Goal: Transaction & Acquisition: Purchase product/service

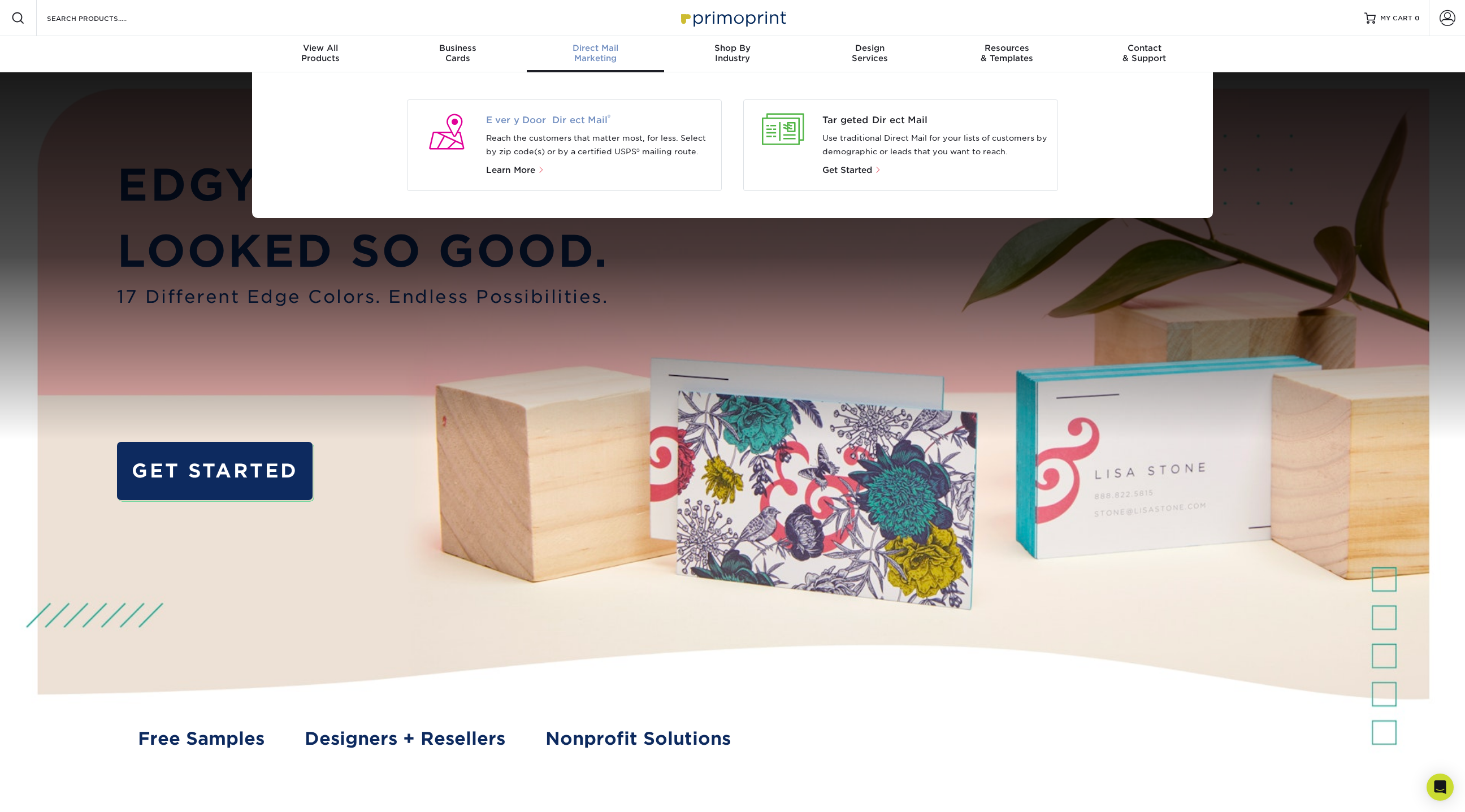
click at [594, 124] on span "Every Door Direct Mail ®" at bounding box center [599, 120] width 227 height 13
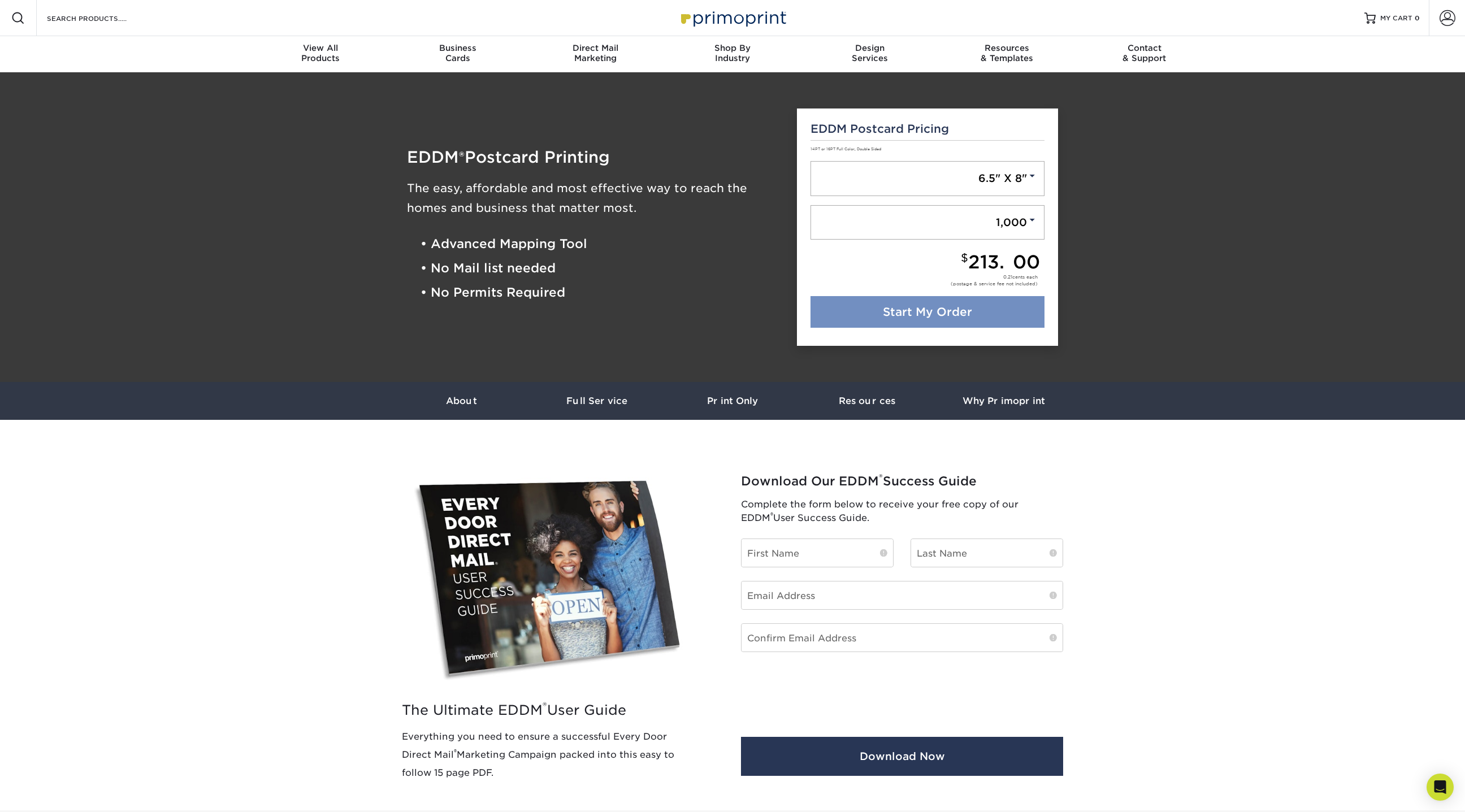
click at [925, 313] on link "Start My Order" at bounding box center [928, 311] width 235 height 32
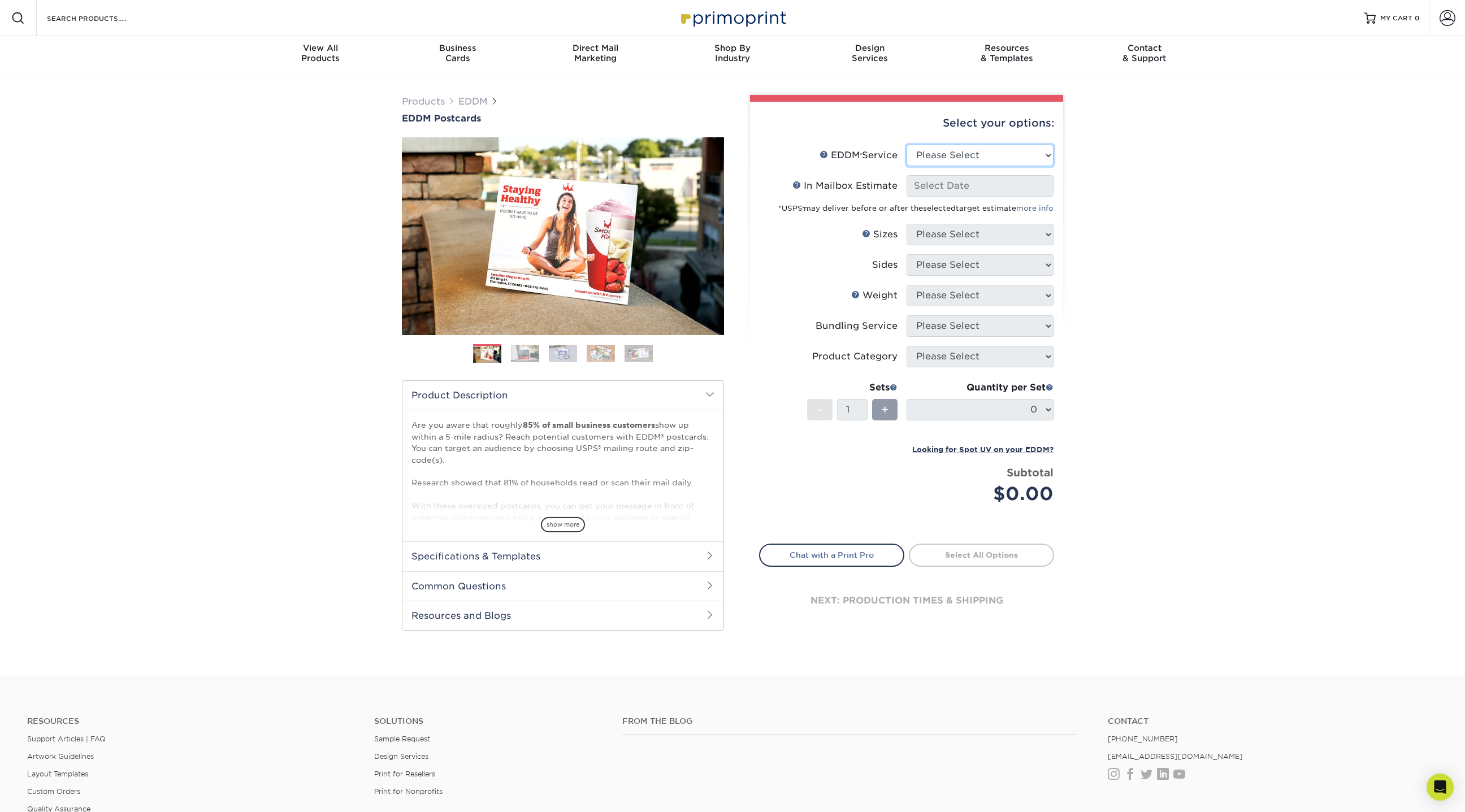
click at [931, 146] on select "Please Select Full Service Print Only" at bounding box center [980, 155] width 147 height 22
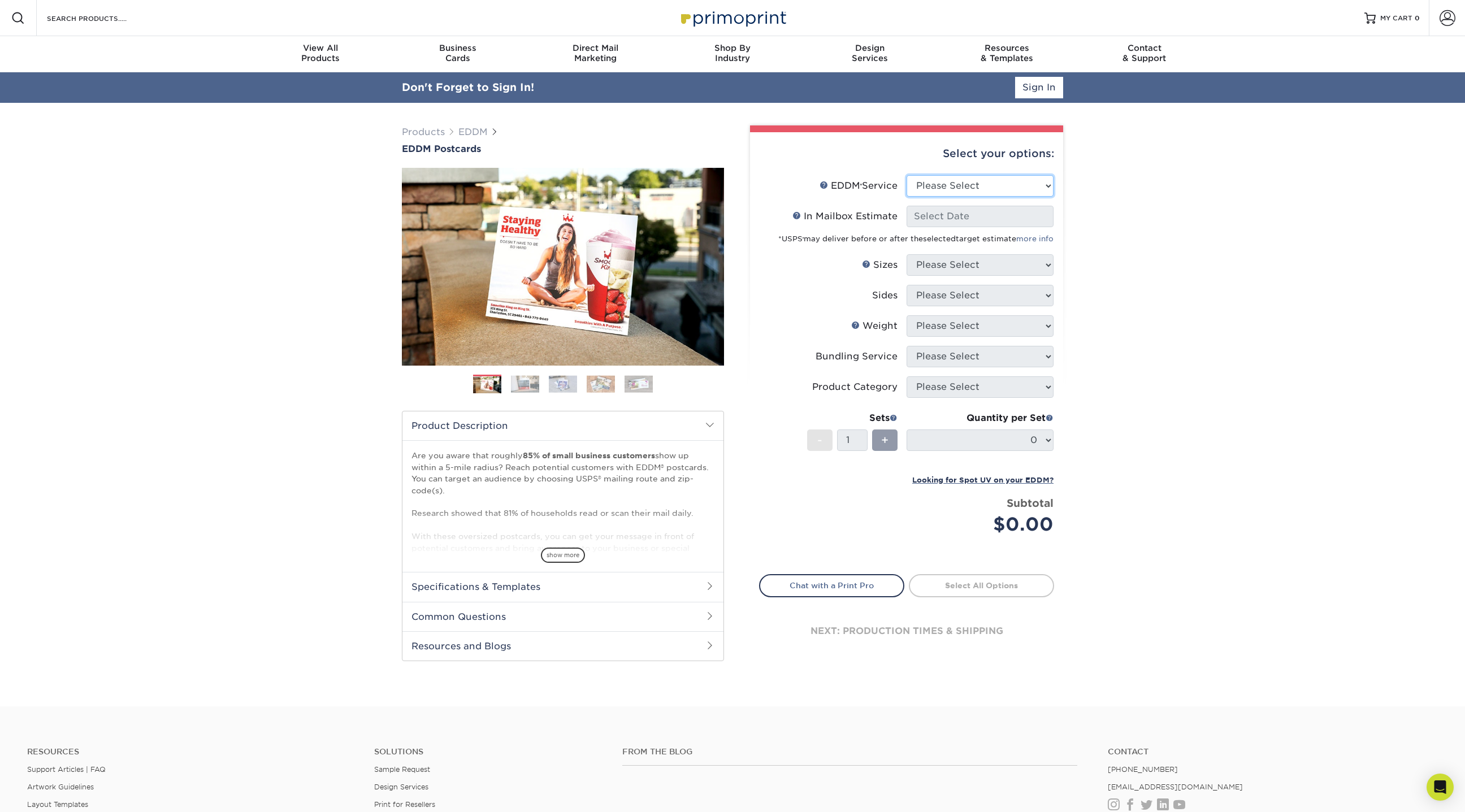
select select "full_service"
click at [907, 175] on select "Please Select Full Service Print Only" at bounding box center [980, 186] width 147 height 22
select select "-1"
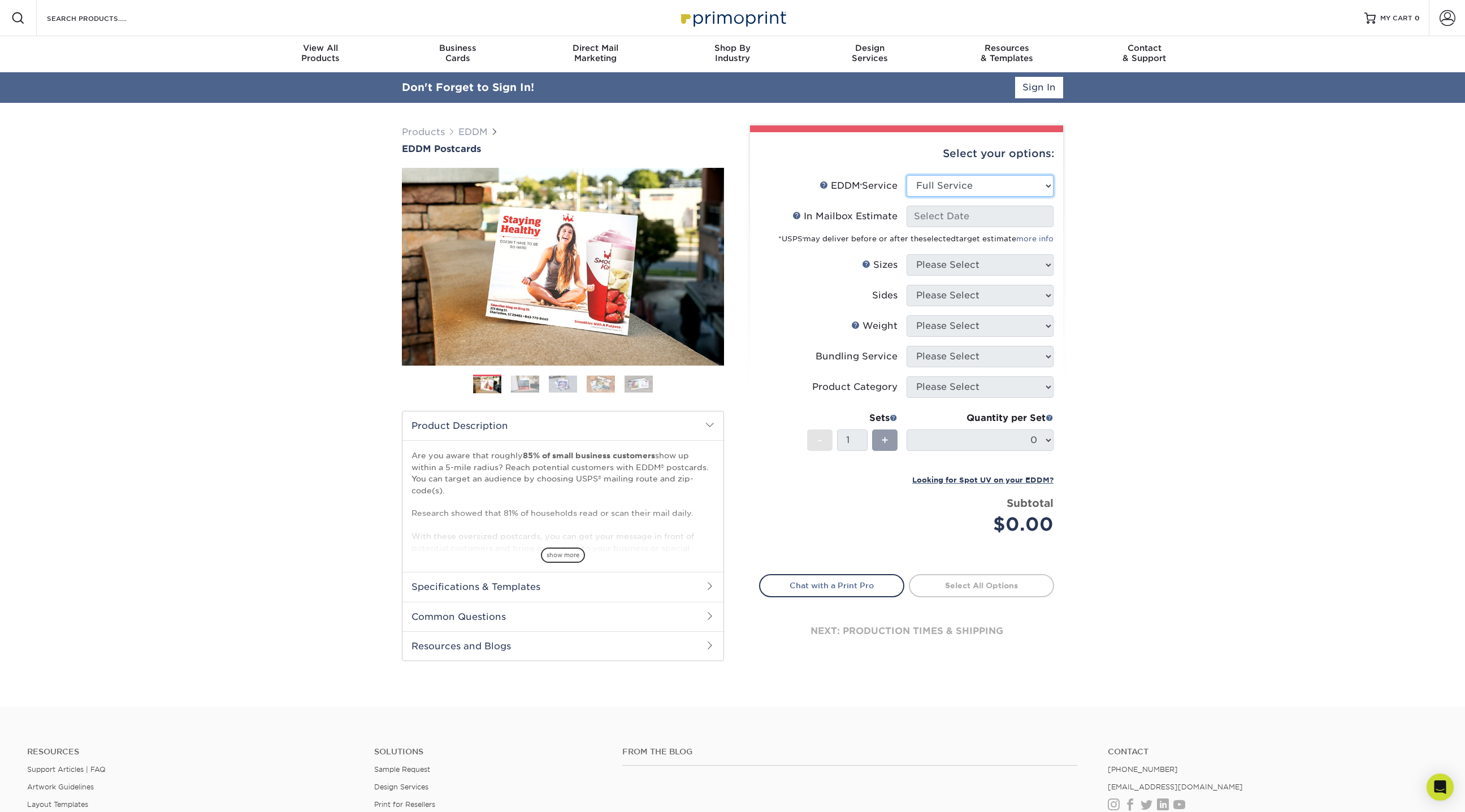
select select "-1"
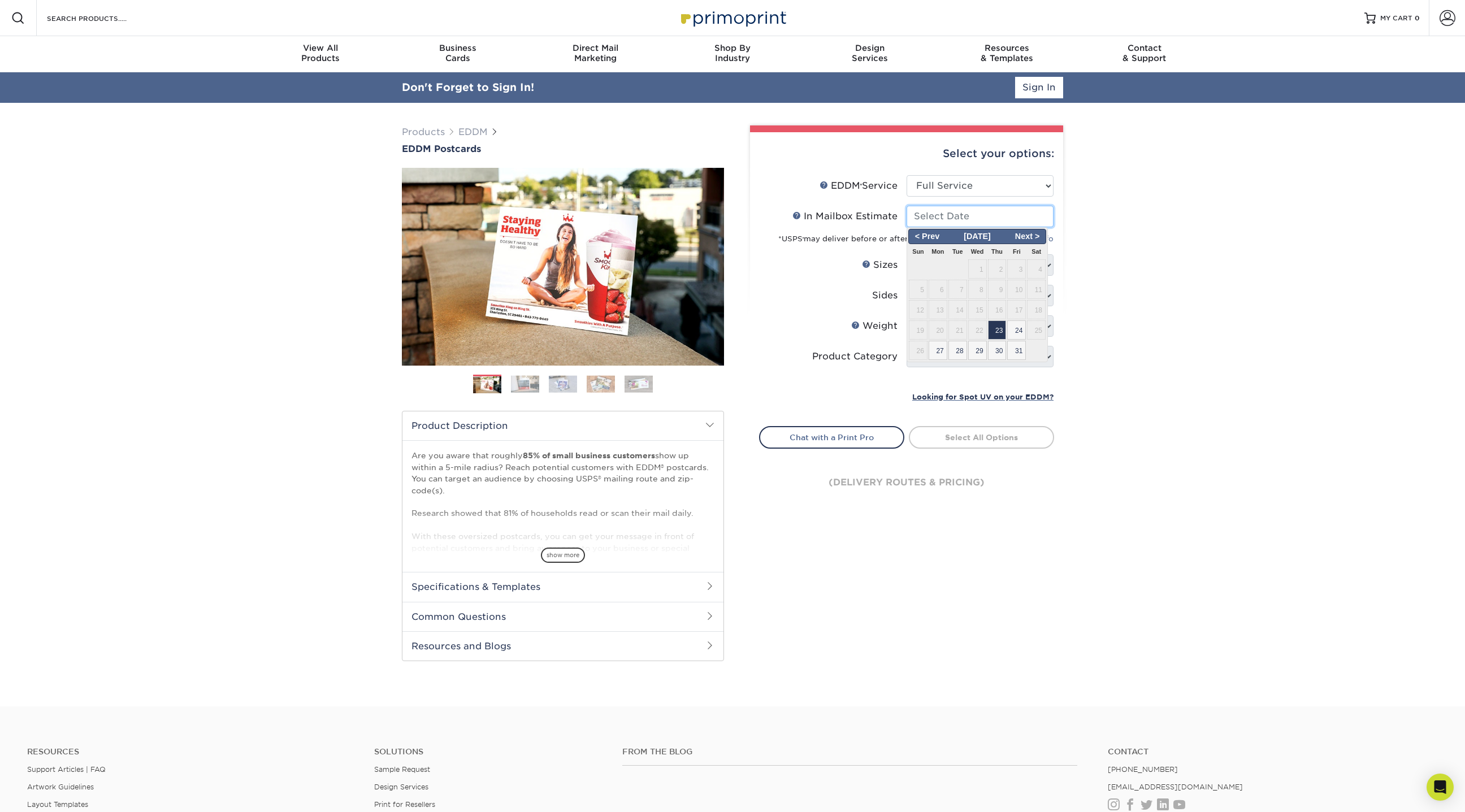
click at [933, 218] on input "In Mailbox Estimate Help In Mailbox Estimate" at bounding box center [980, 216] width 147 height 22
click at [1003, 331] on span "23" at bounding box center [997, 330] width 19 height 19
type input "2025-10-23"
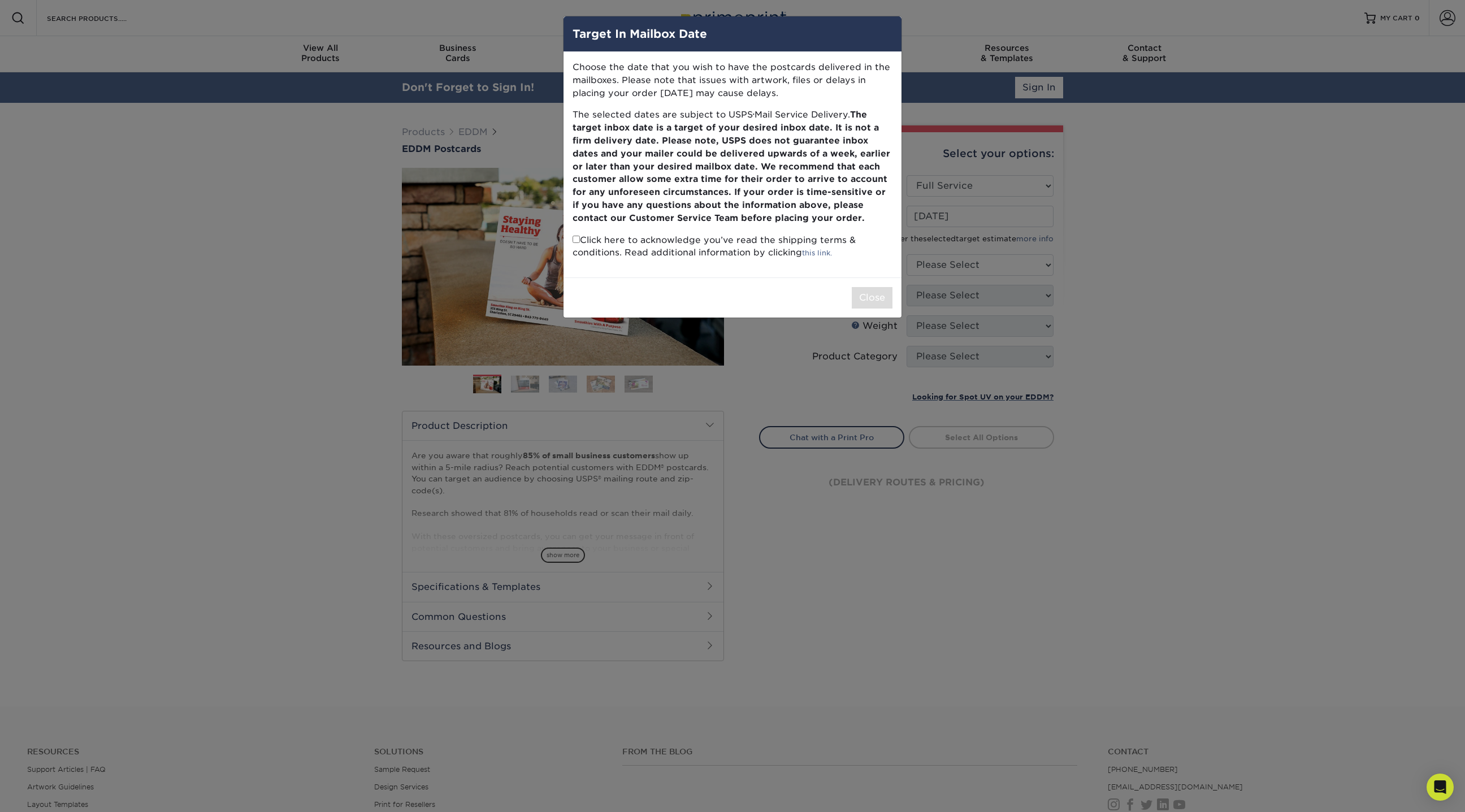
click at [573, 238] on input "checkbox" at bounding box center [576, 239] width 7 height 7
checkbox input "true"
click at [864, 298] on button "Close" at bounding box center [872, 297] width 41 height 22
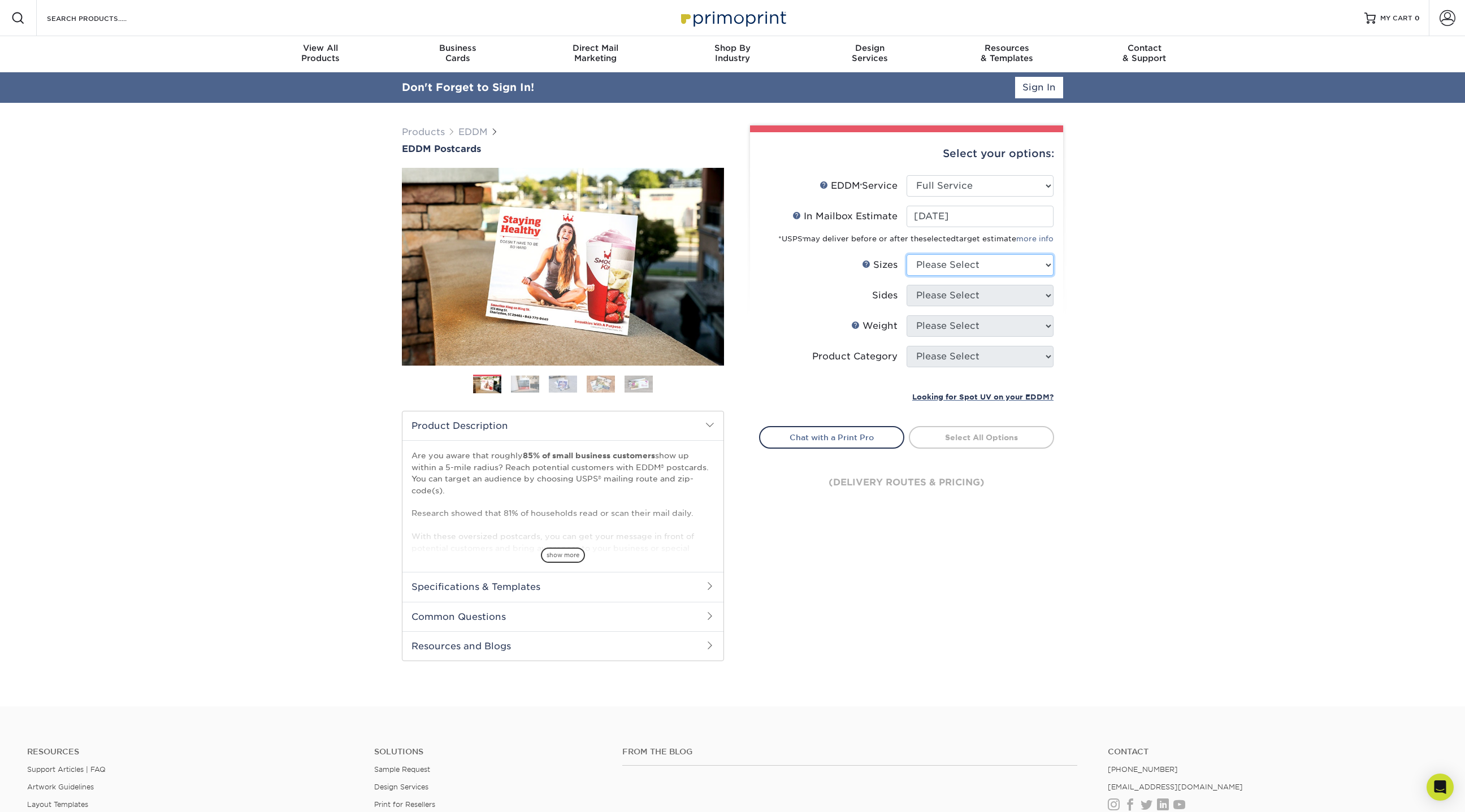
click at [999, 261] on select "Please Select 4.5" x 12" 6" x 12" 6.5" x 8" 6.5" x 9" 6.5" x 12" 7" x 8.5" 8" x…" at bounding box center [980, 265] width 147 height 22
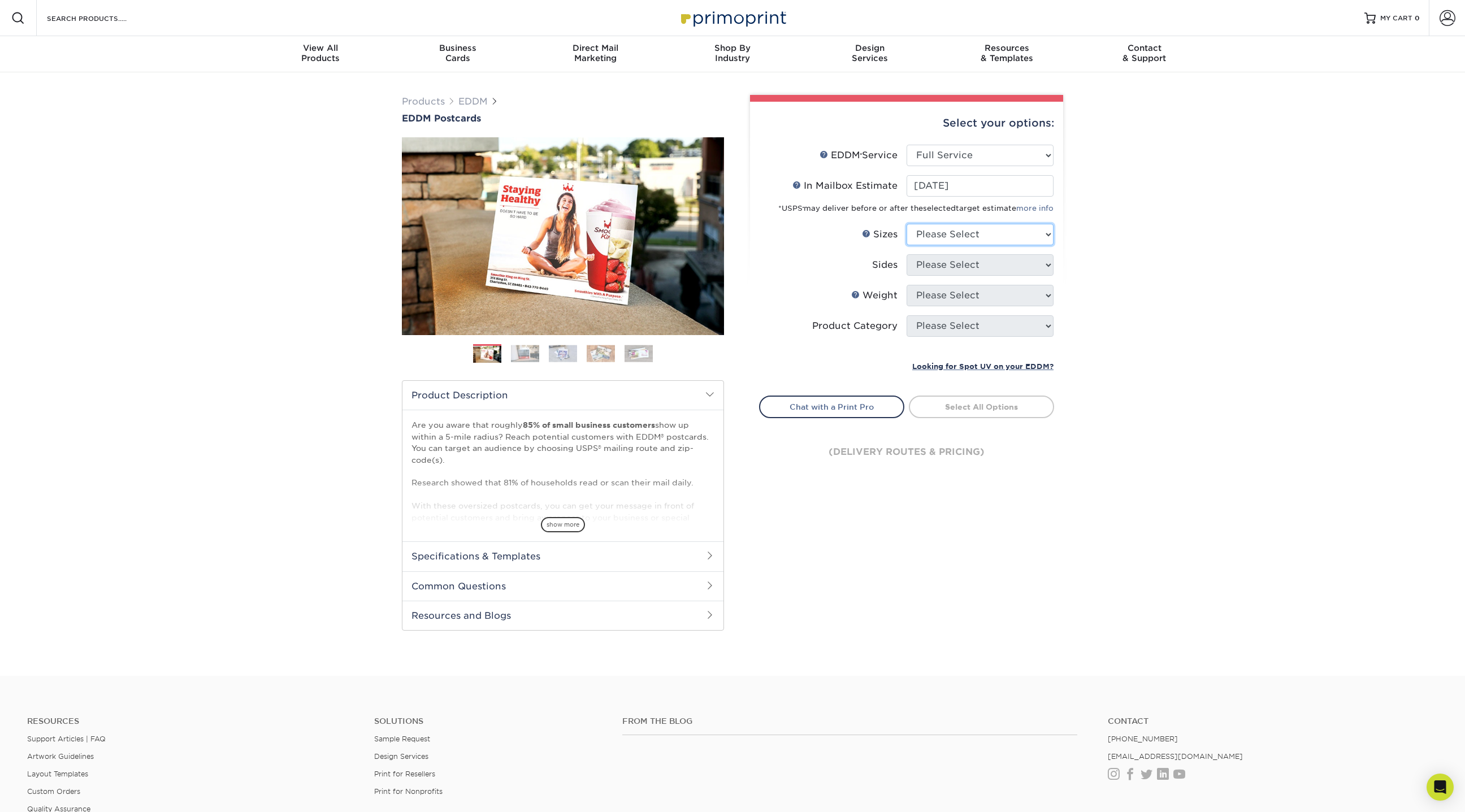
select select "6.50x8.00"
click at [907, 224] on select "Please Select 4.5" x 12" 6" x 12" 6.5" x 8" 6.5" x 9" 6.5" x 12" 7" x 8.5" 8" x…" at bounding box center [980, 234] width 147 height 22
click at [962, 262] on select "Please Select Print Both Sides Print Front Only" at bounding box center [980, 265] width 147 height 22
select select "13abbda7-1d64-4f25-8bb2-c179b224825d"
click at [907, 255] on select "Please Select Print Both Sides Print Front Only" at bounding box center [980, 265] width 147 height 22
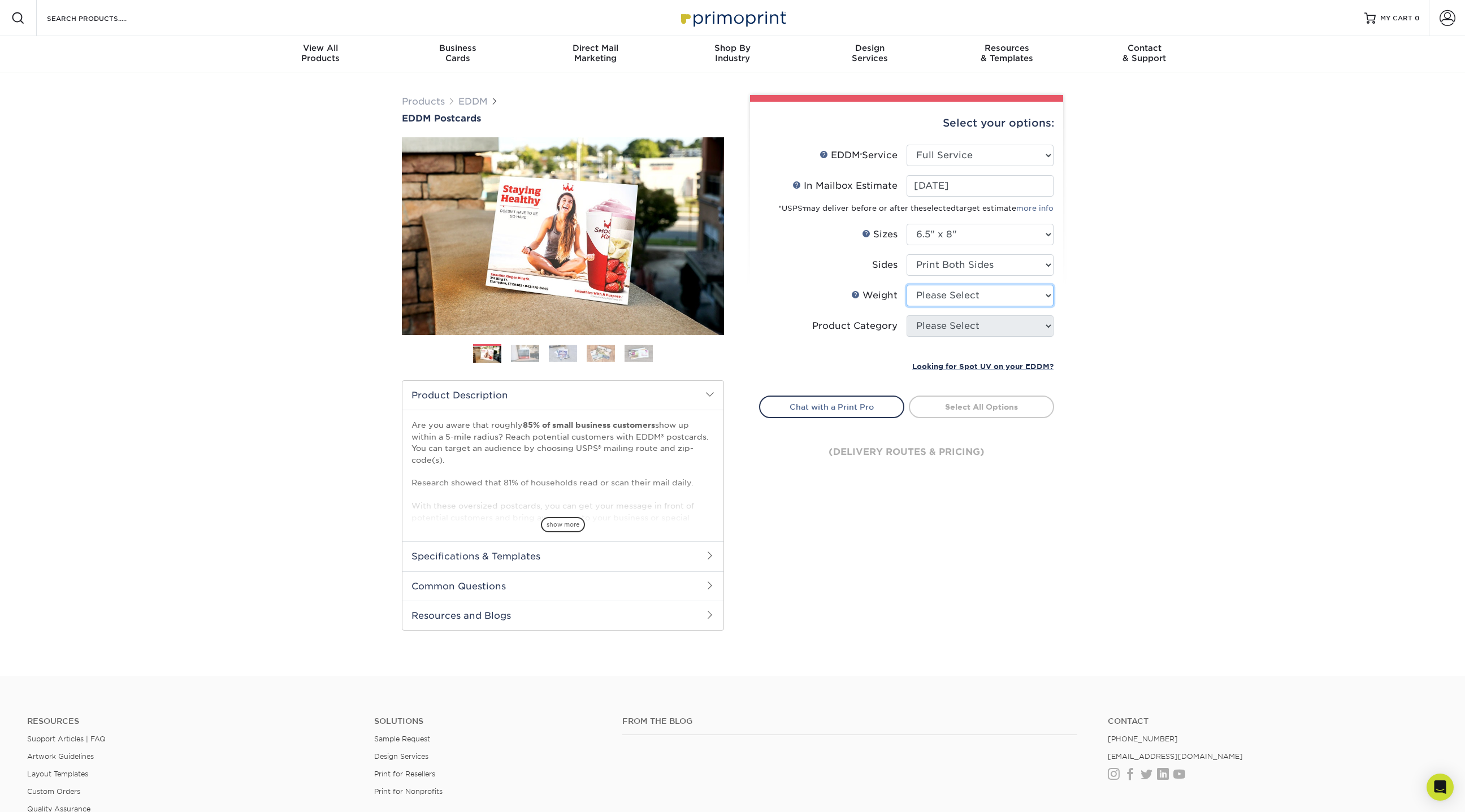
click at [964, 300] on select "Please Select 16PT 14PT" at bounding box center [980, 295] width 147 height 22
select select "16PT"
click at [907, 285] on select "Please Select 16PT 14PT" at bounding box center [980, 295] width 147 height 22
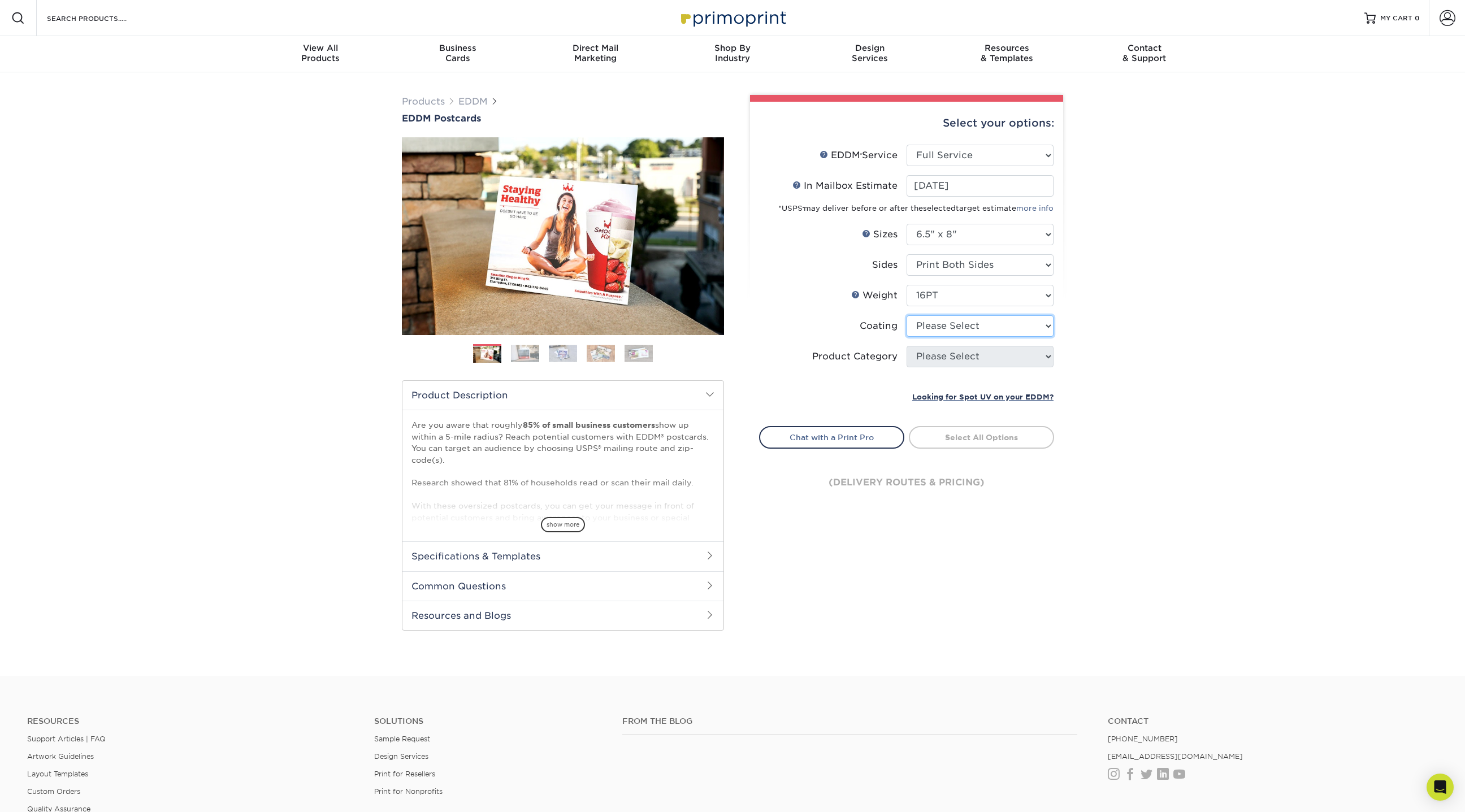
click at [942, 325] on select at bounding box center [980, 326] width 147 height 22
select select "121bb7b5-3b4d-429f-bd8d-bbf80e953313"
click at [907, 316] on select at bounding box center [980, 326] width 147 height 22
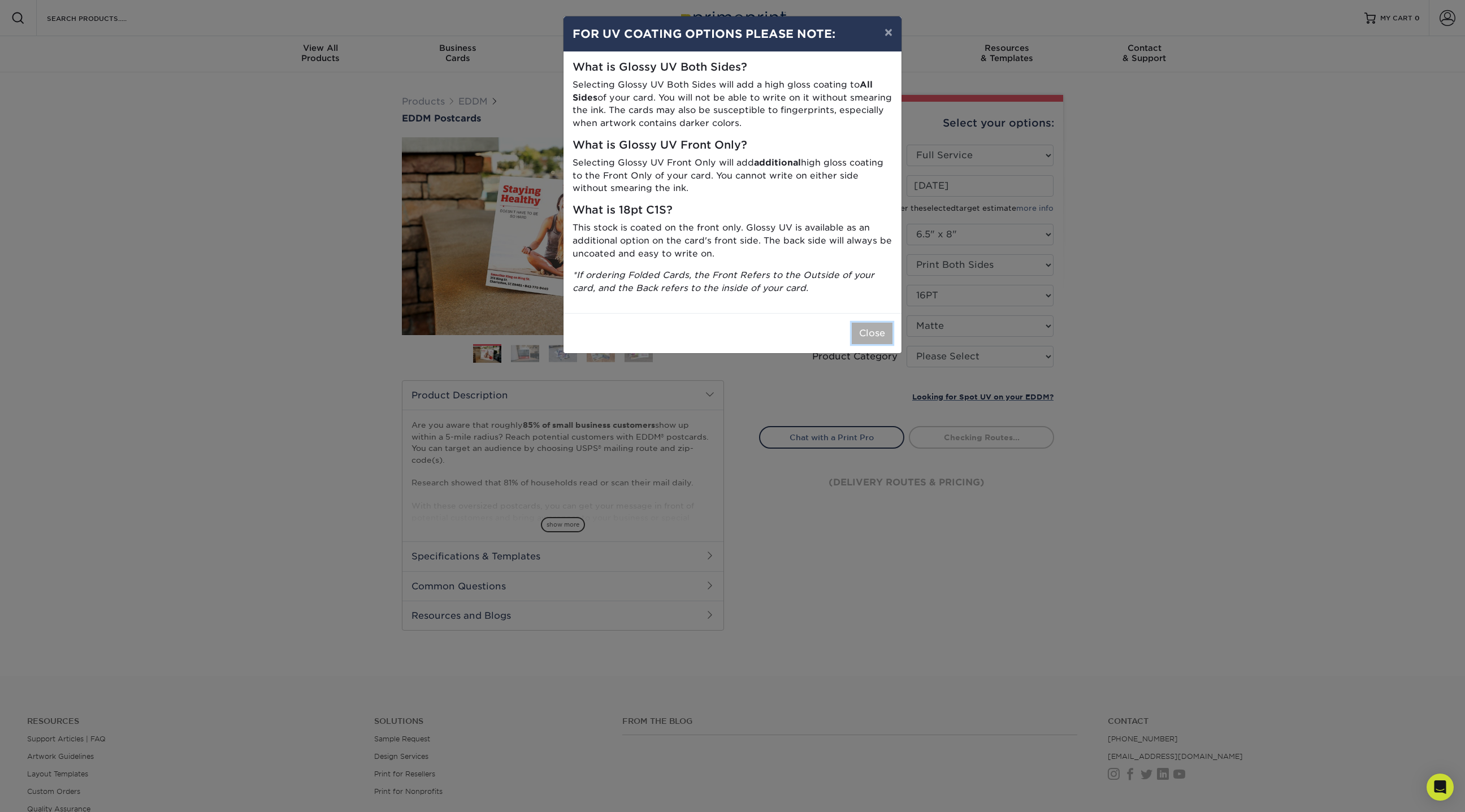
click at [878, 336] on button "Close" at bounding box center [872, 333] width 41 height 22
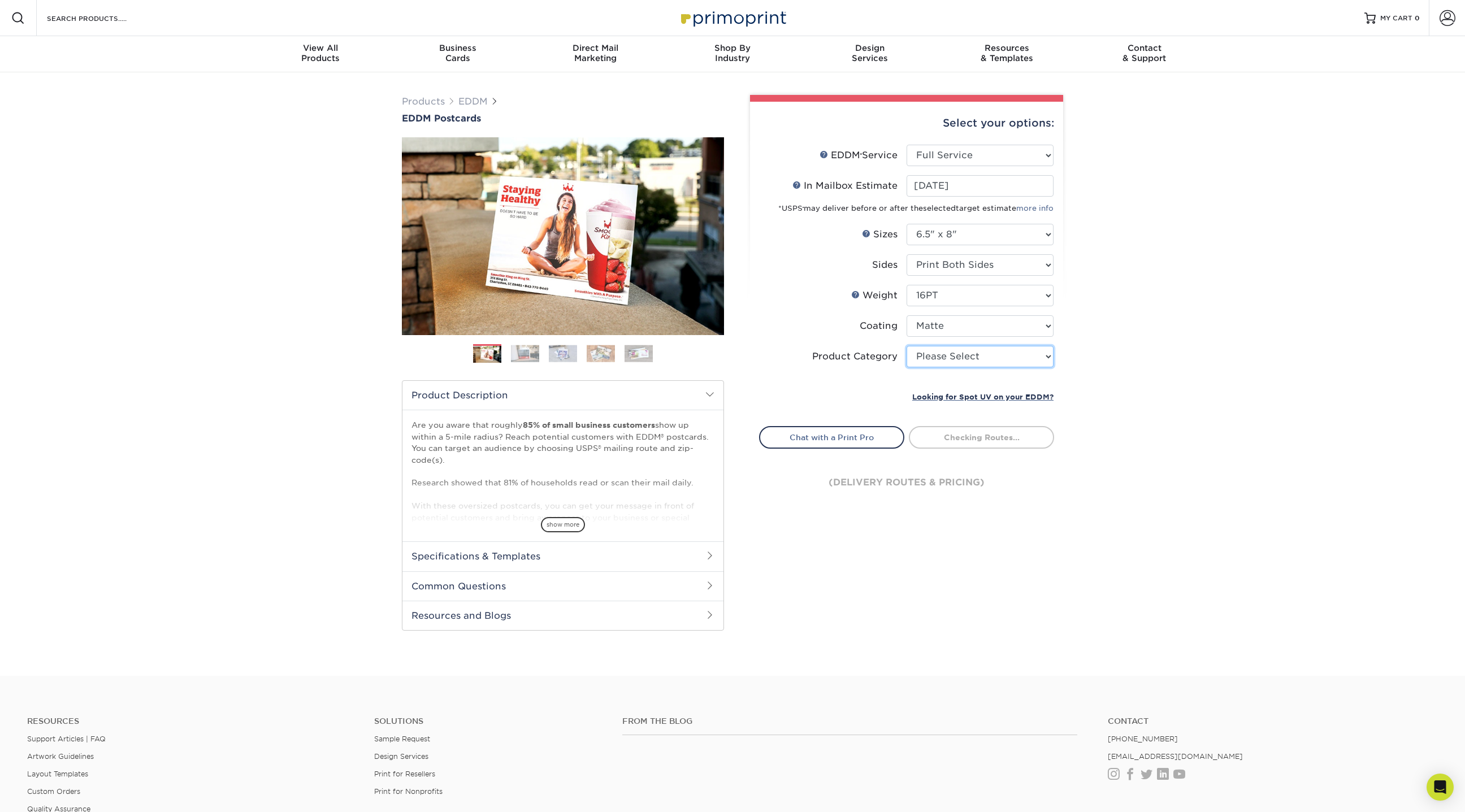
click at [973, 355] on select "Please Select Postcards" at bounding box center [980, 356] width 147 height 22
select select "9b7272e0-d6c8-4c3c-8e97-d3a1bcdab858"
click at [907, 346] on select "Please Select Postcards" at bounding box center [980, 356] width 147 height 22
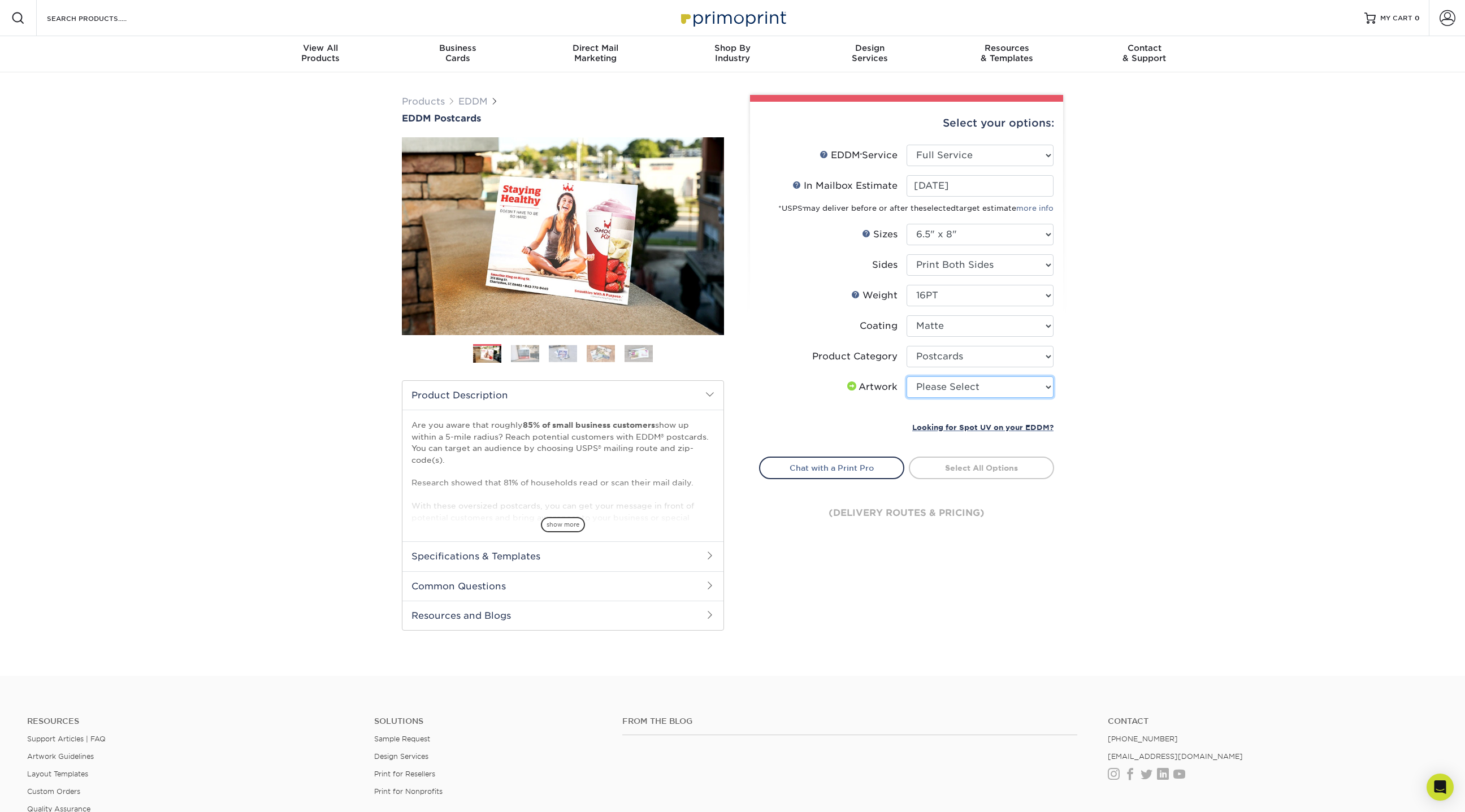
click at [958, 385] on select "Please Select I will upload files I need a design - $150" at bounding box center [980, 387] width 147 height 22
select select "upload"
click at [907, 377] on select "Please Select I will upload files I need a design - $150" at bounding box center [980, 387] width 147 height 22
click at [990, 468] on link "Select Routes" at bounding box center [981, 466] width 145 height 20
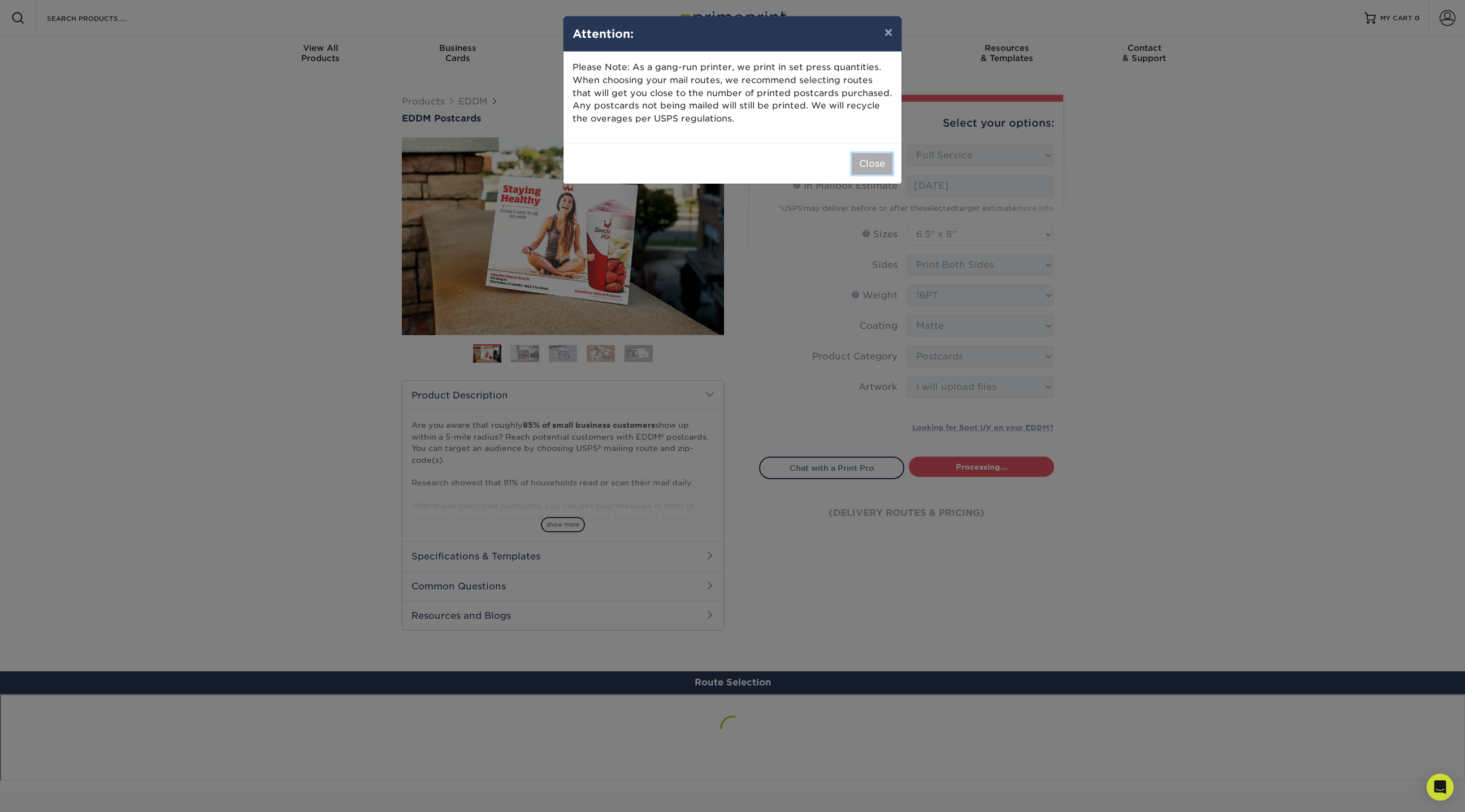
click at [879, 160] on button "Close" at bounding box center [872, 163] width 41 height 22
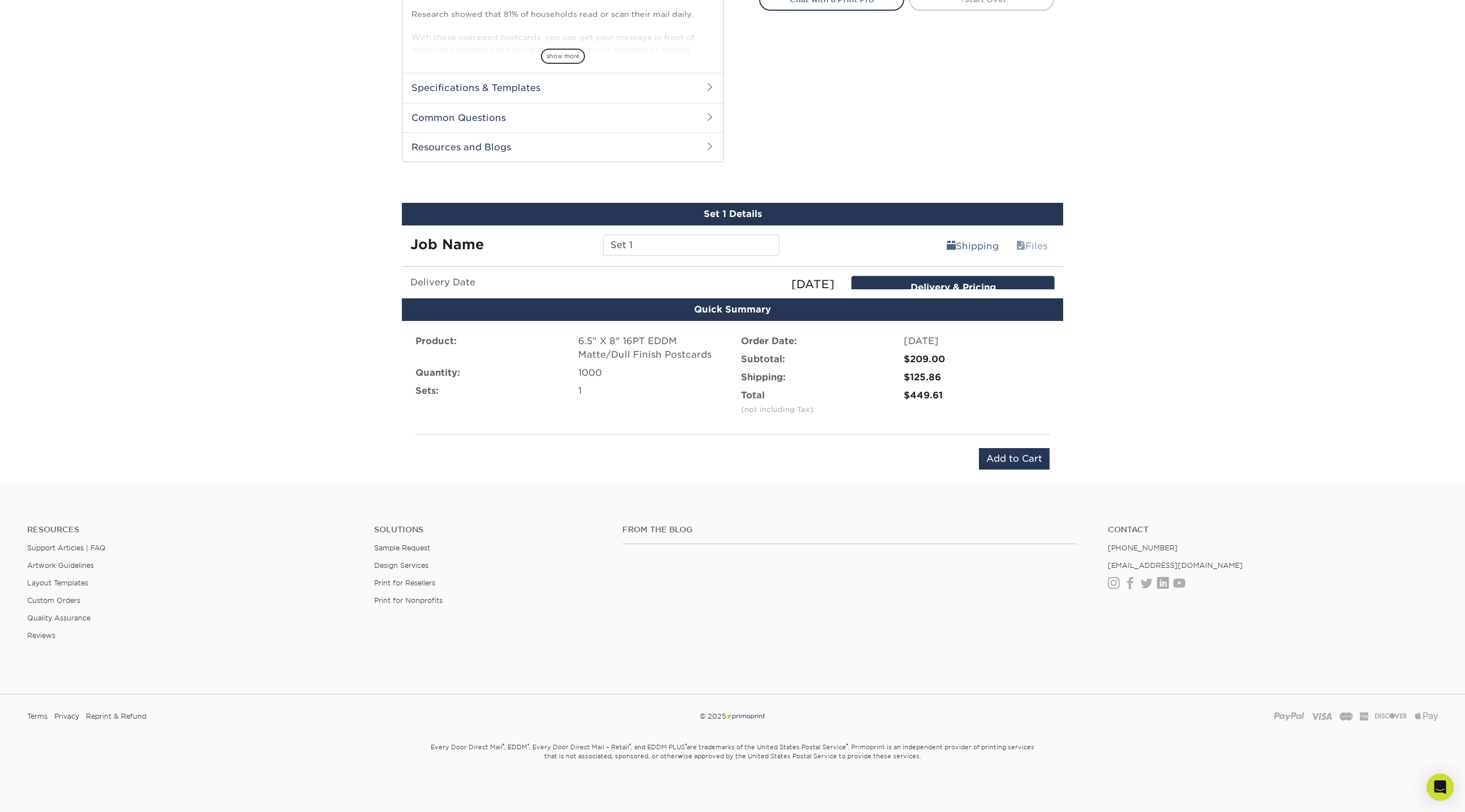
scroll to position [459, 0]
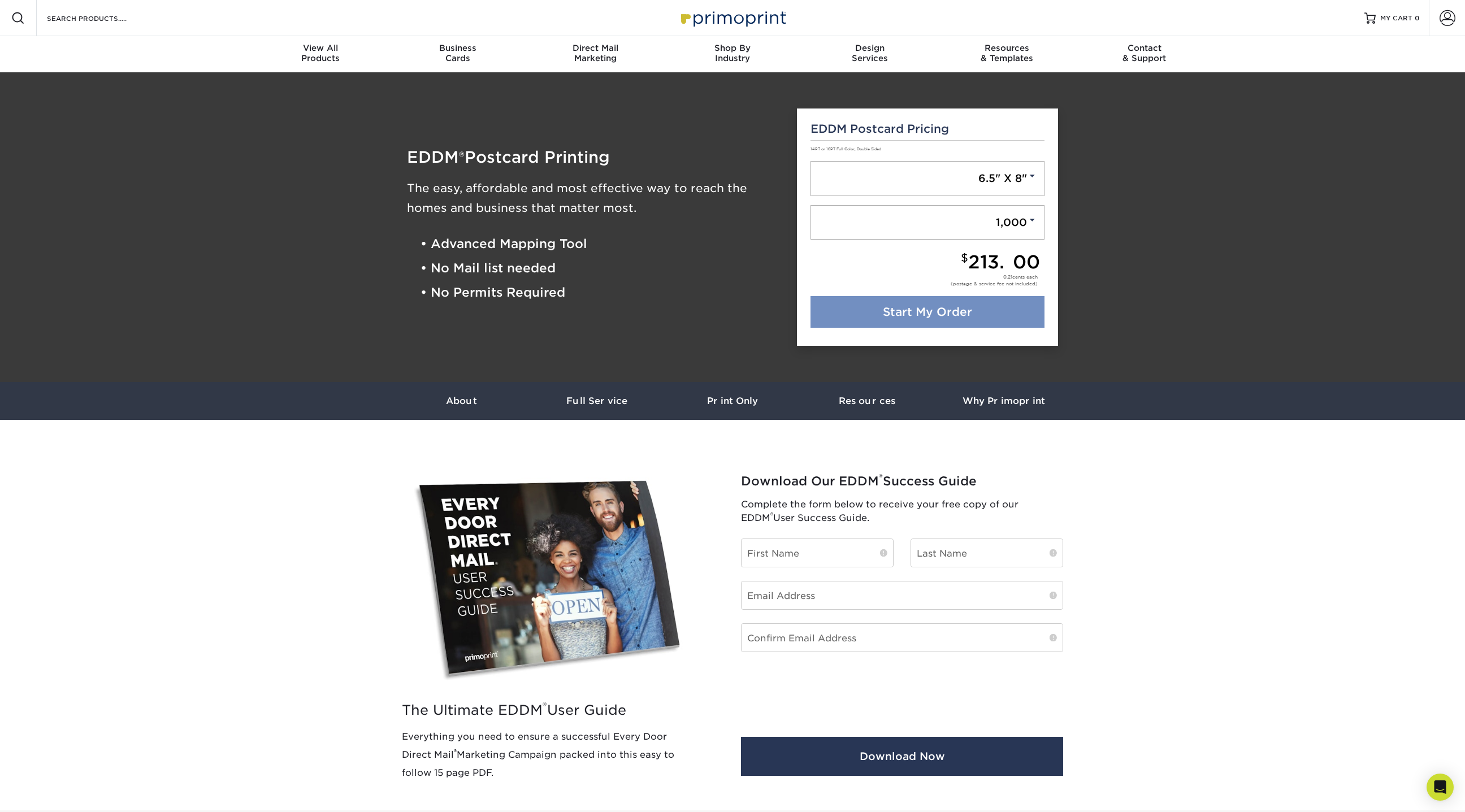
click at [947, 316] on link "Start My Order" at bounding box center [928, 311] width 235 height 32
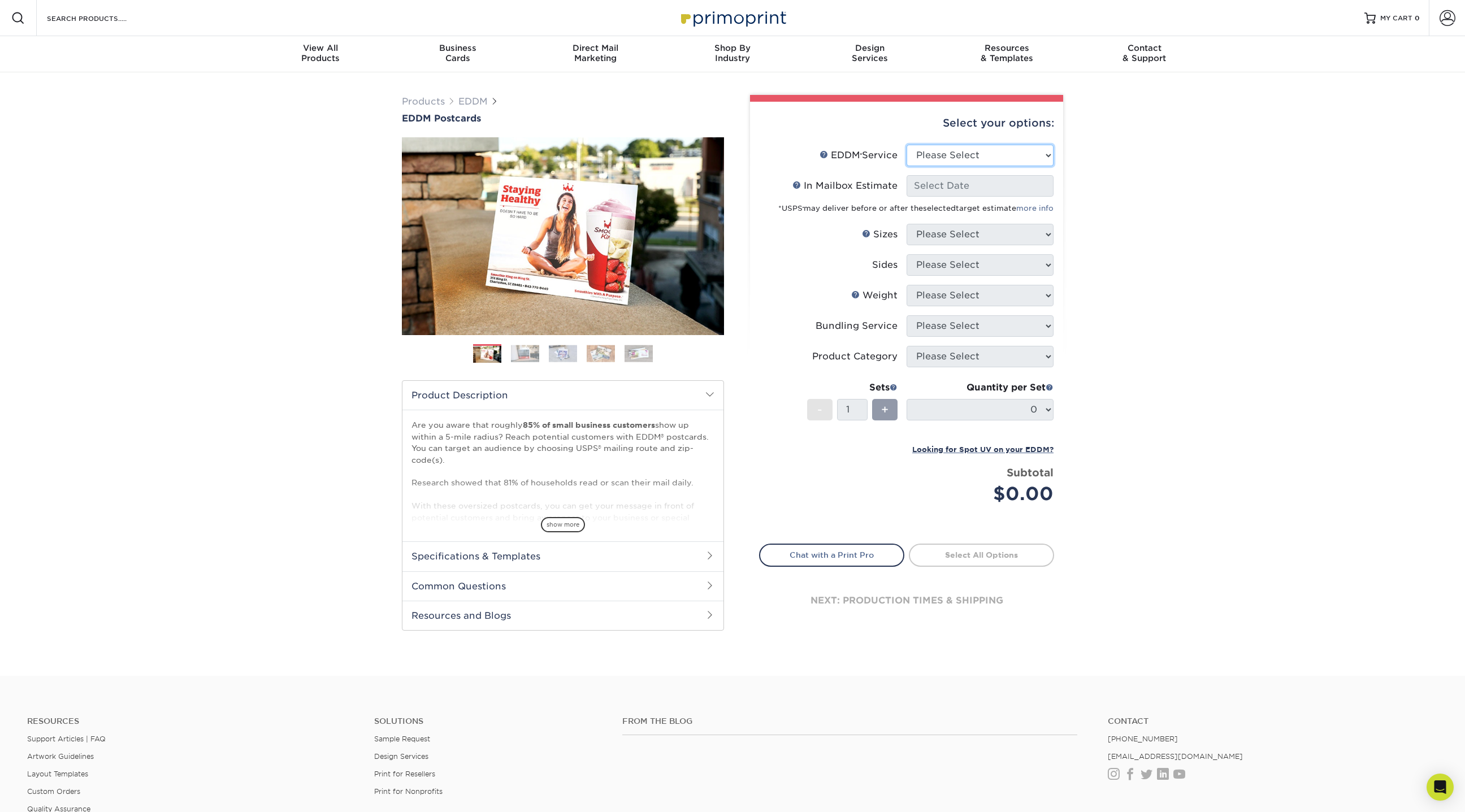
click at [968, 156] on select "Please Select Full Service Print Only" at bounding box center [980, 155] width 147 height 22
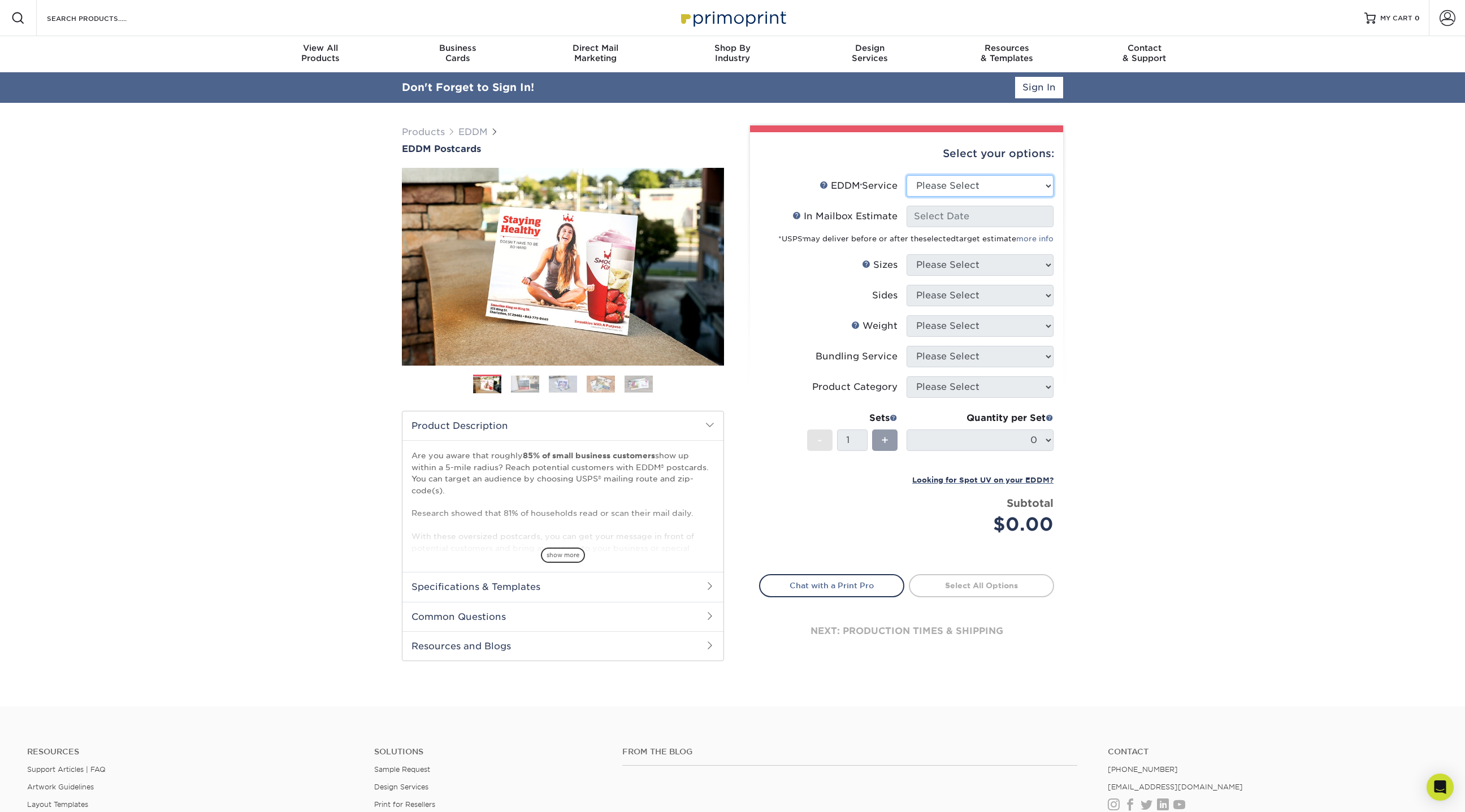
select select "full_service"
click at [907, 175] on select "Please Select Full Service Print Only" at bounding box center [980, 186] width 147 height 22
select select "-1"
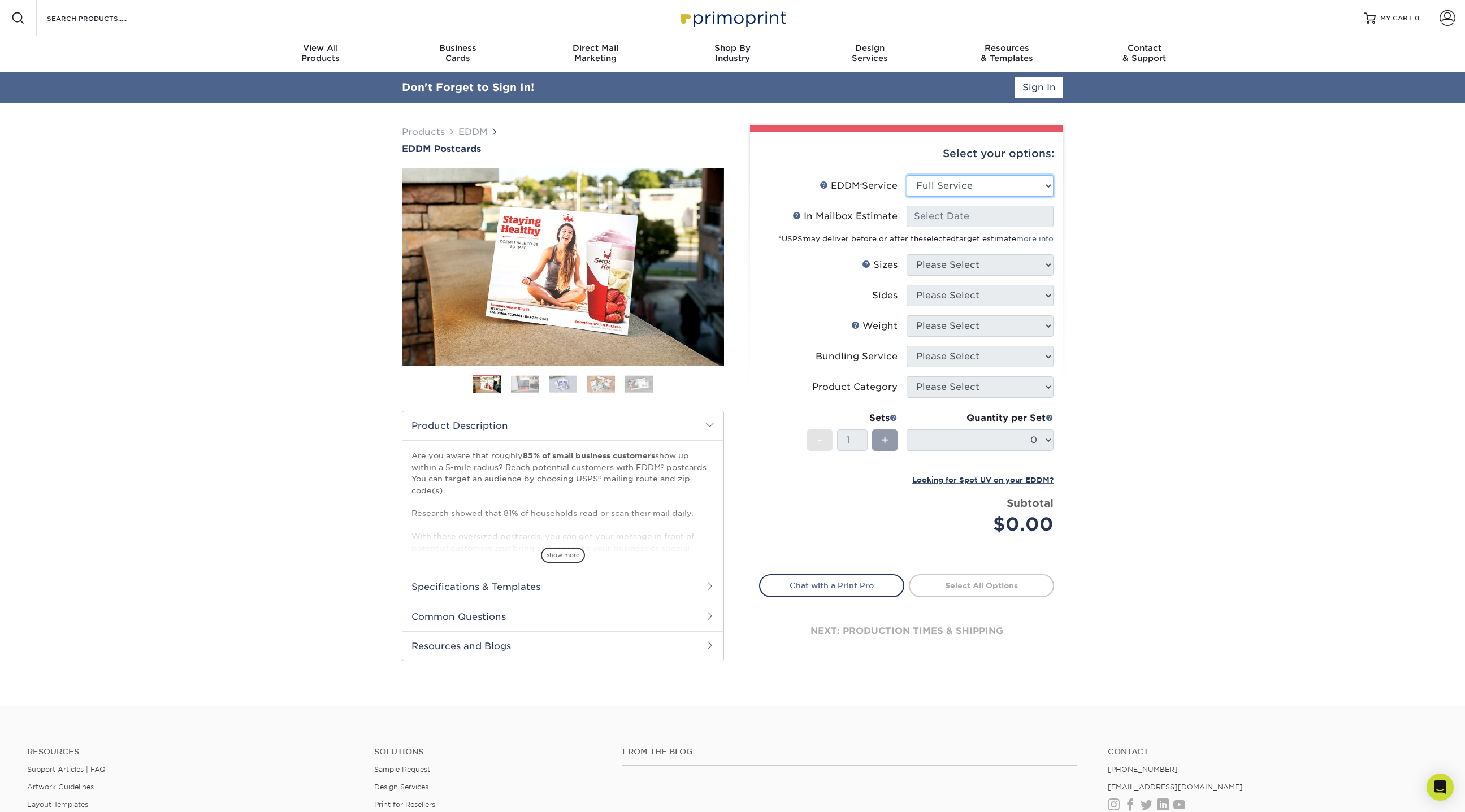
select select "-1"
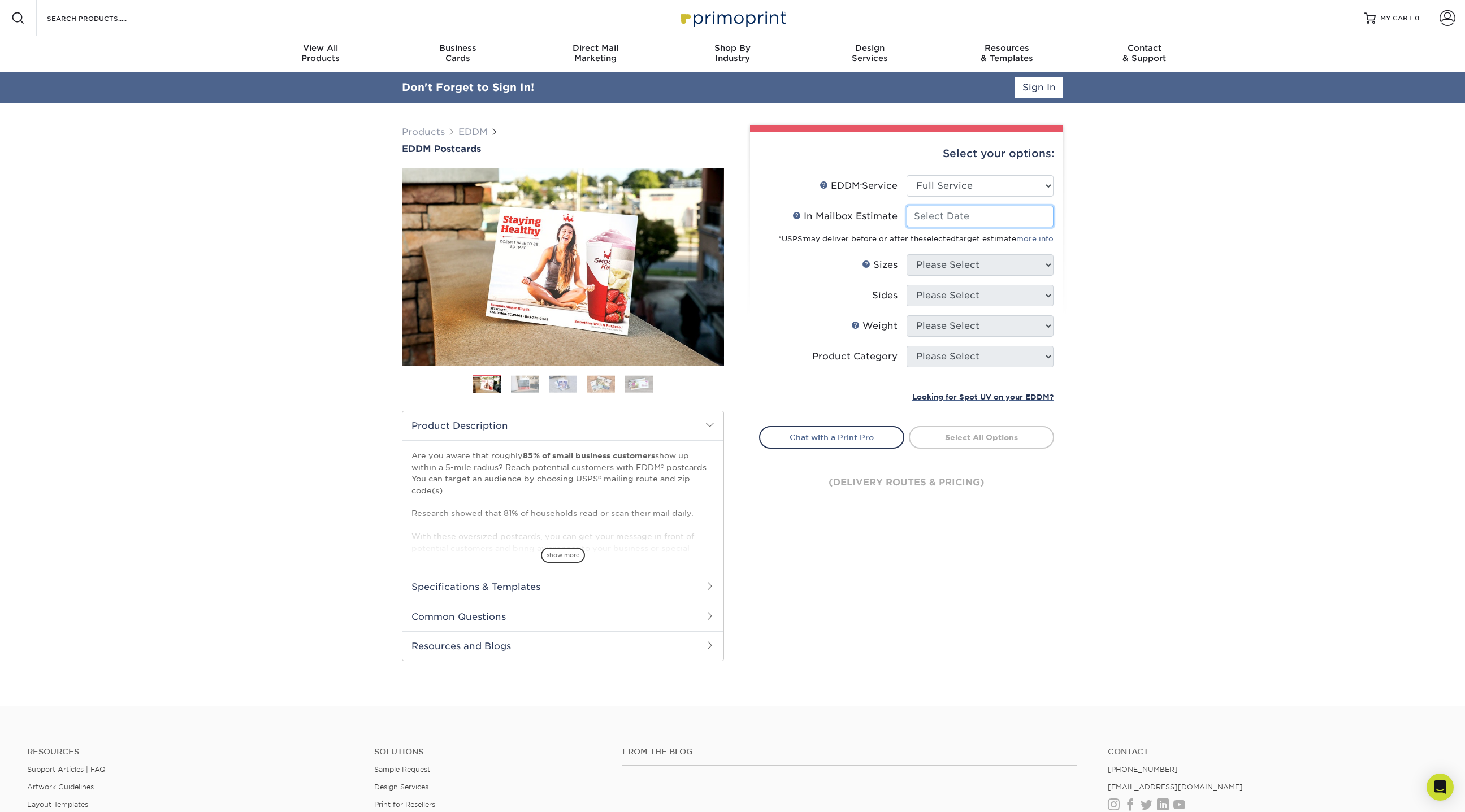
click at [953, 217] on input "In Mailbox Estimate Help In Mailbox Estimate" at bounding box center [980, 216] width 147 height 22
click at [995, 324] on span "23" at bounding box center [997, 330] width 19 height 19
type input "2025-10-23"
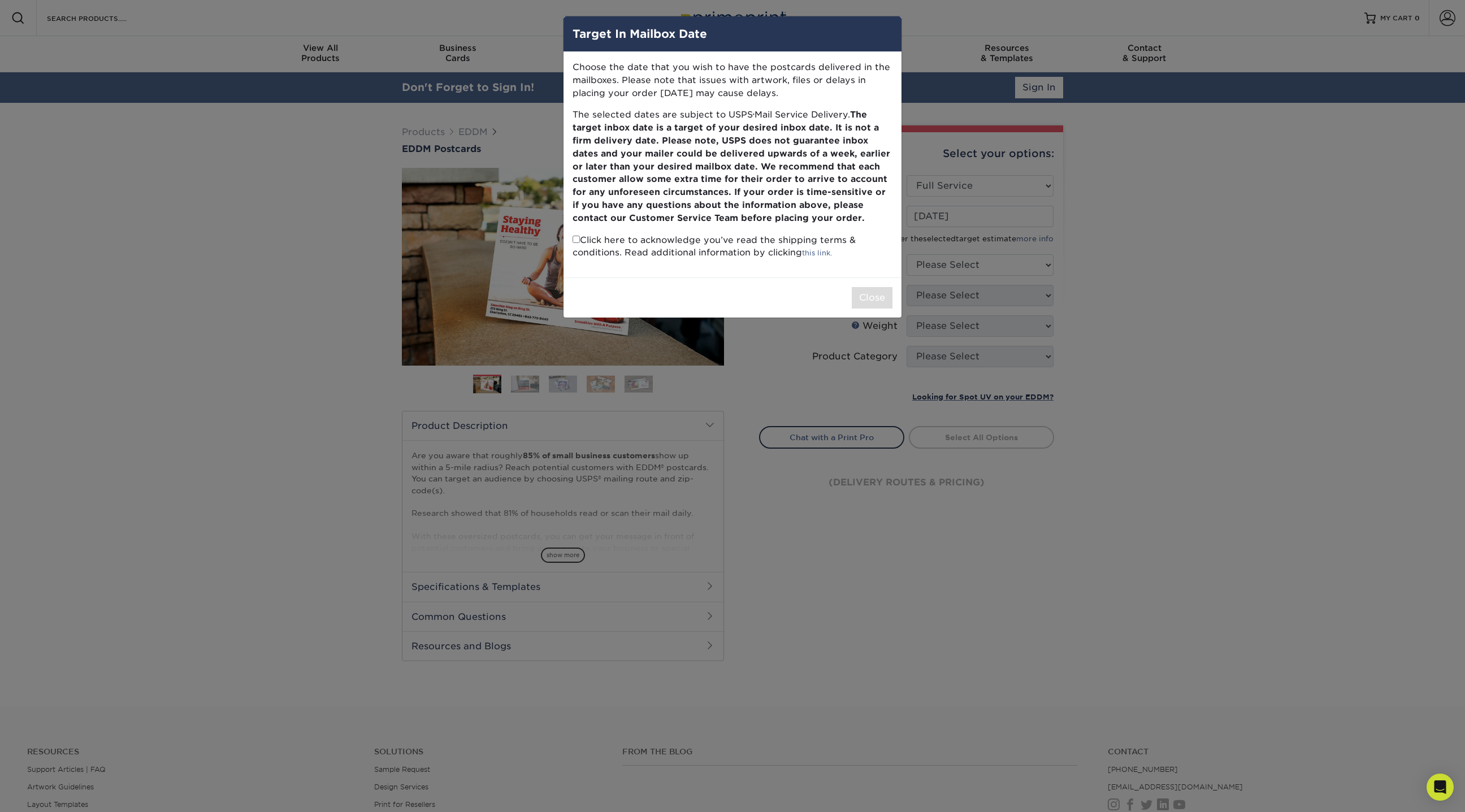
click at [576, 245] on p "Click here to acknowledge you’ve read the shipping terms & conditions. Read add…" at bounding box center [733, 247] width 320 height 26
click at [577, 240] on input "checkbox" at bounding box center [576, 239] width 7 height 7
checkbox input "true"
click at [882, 299] on button "Close" at bounding box center [872, 297] width 41 height 22
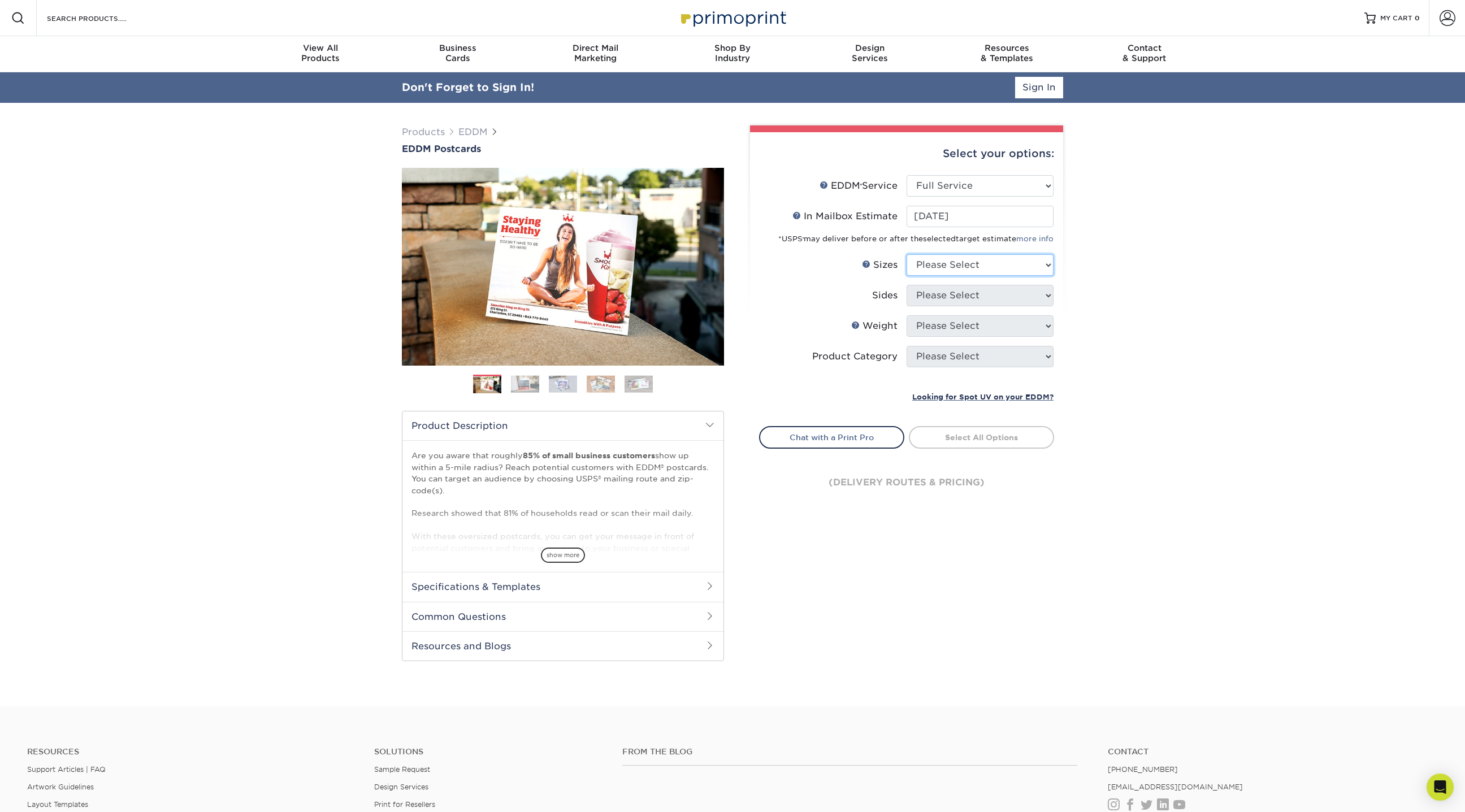
click at [987, 268] on select "Please Select 4.5" x 12" 6" x 12" 6.5" x 8" 6.5" x 9" 6.5" x 12" 7" x 8.5" 8" x…" at bounding box center [980, 265] width 147 height 22
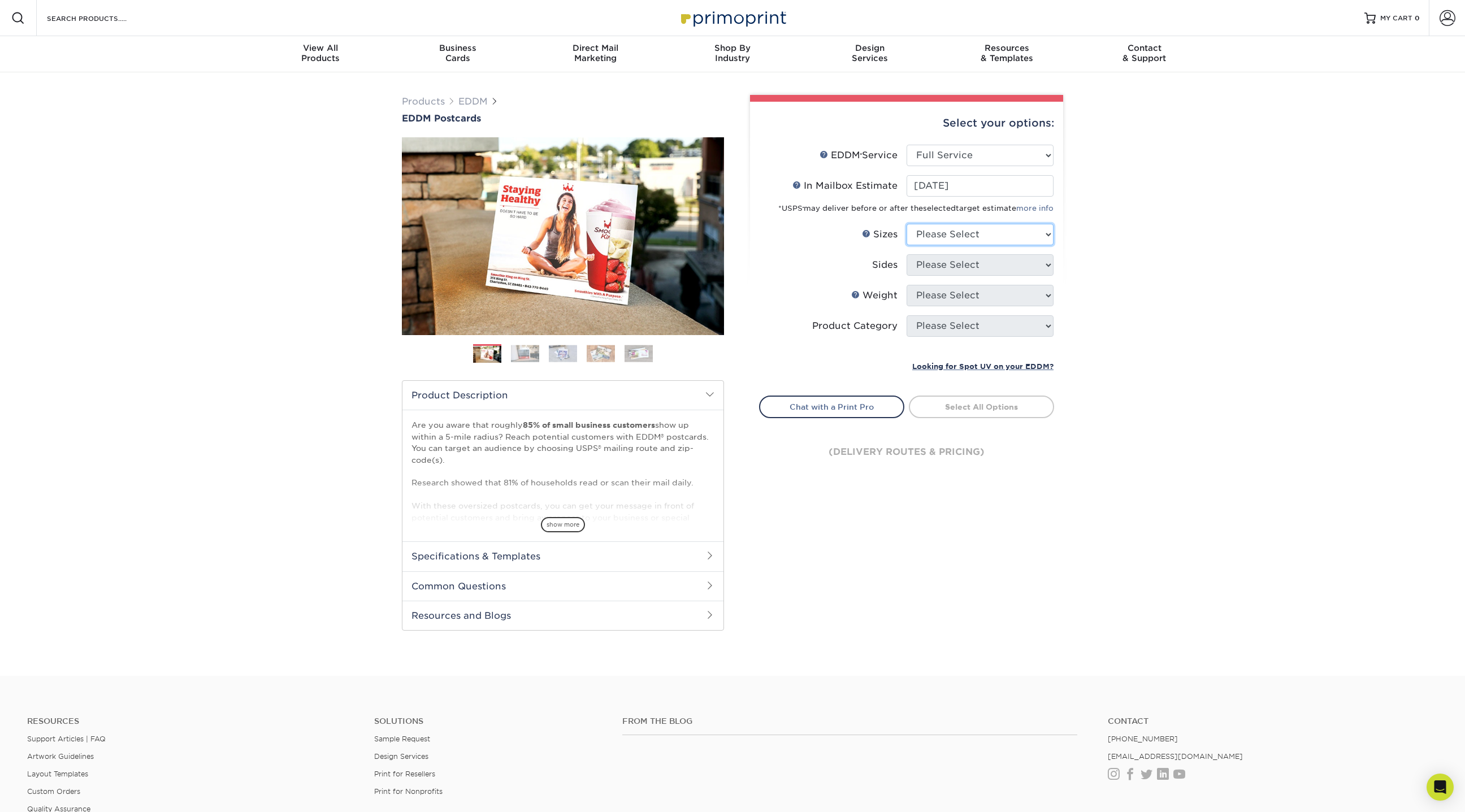
select select "6.50x8.00"
click at [907, 224] on select "Please Select 4.5" x 12" 6" x 12" 6.5" x 8" 6.5" x 9" 6.5" x 12" 7" x 8.5" 8" x…" at bounding box center [980, 234] width 147 height 22
click at [967, 262] on select "Please Select Print Both Sides Print Front Only" at bounding box center [980, 265] width 147 height 22
select select "13abbda7-1d64-4f25-8bb2-c179b224825d"
click at [907, 255] on select "Please Select Print Both Sides Print Front Only" at bounding box center [980, 265] width 147 height 22
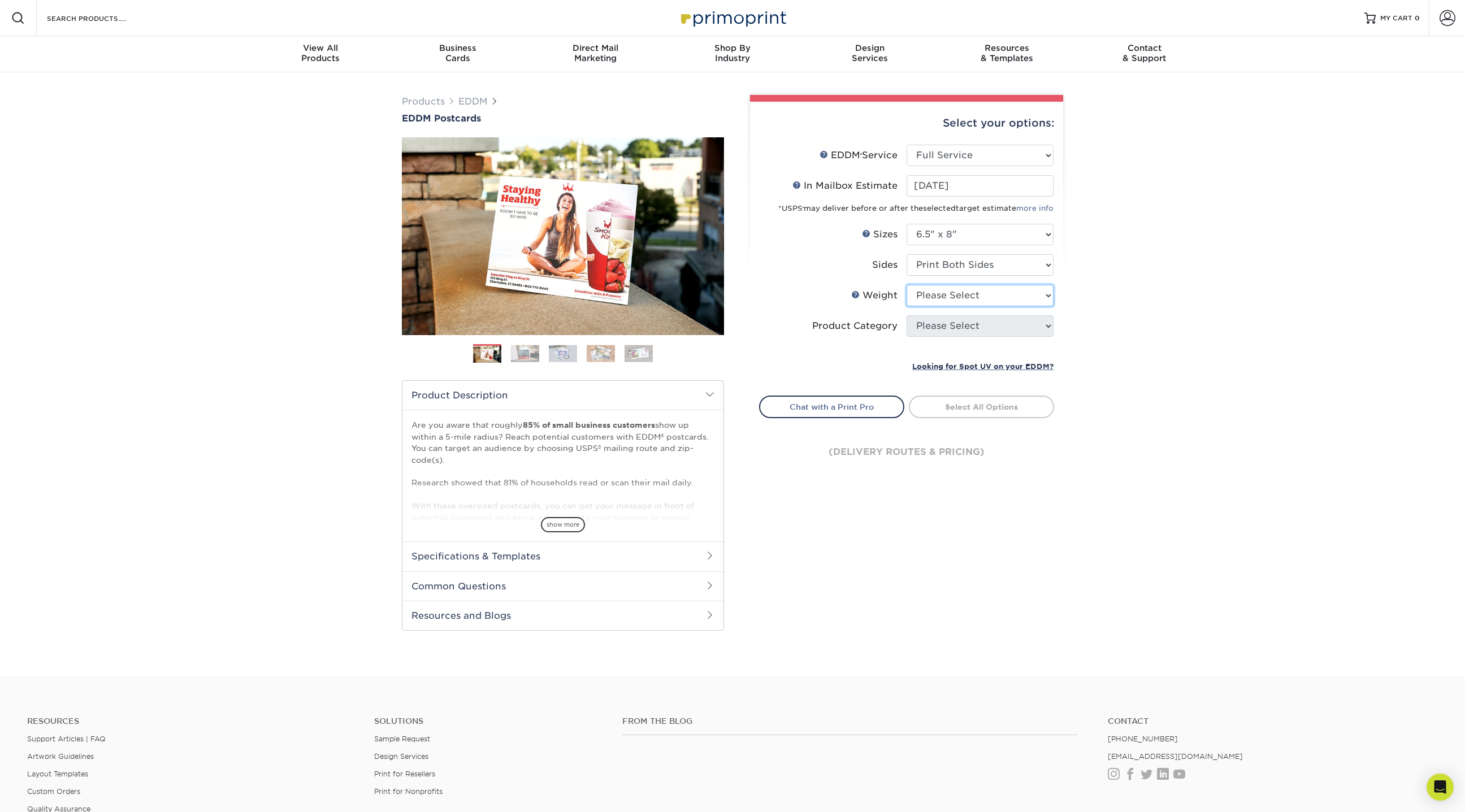
click at [959, 295] on select "Please Select 16PT 14PT" at bounding box center [980, 295] width 147 height 22
select select "16PT"
click at [907, 285] on select "Please Select 16PT 14PT" at bounding box center [980, 295] width 147 height 22
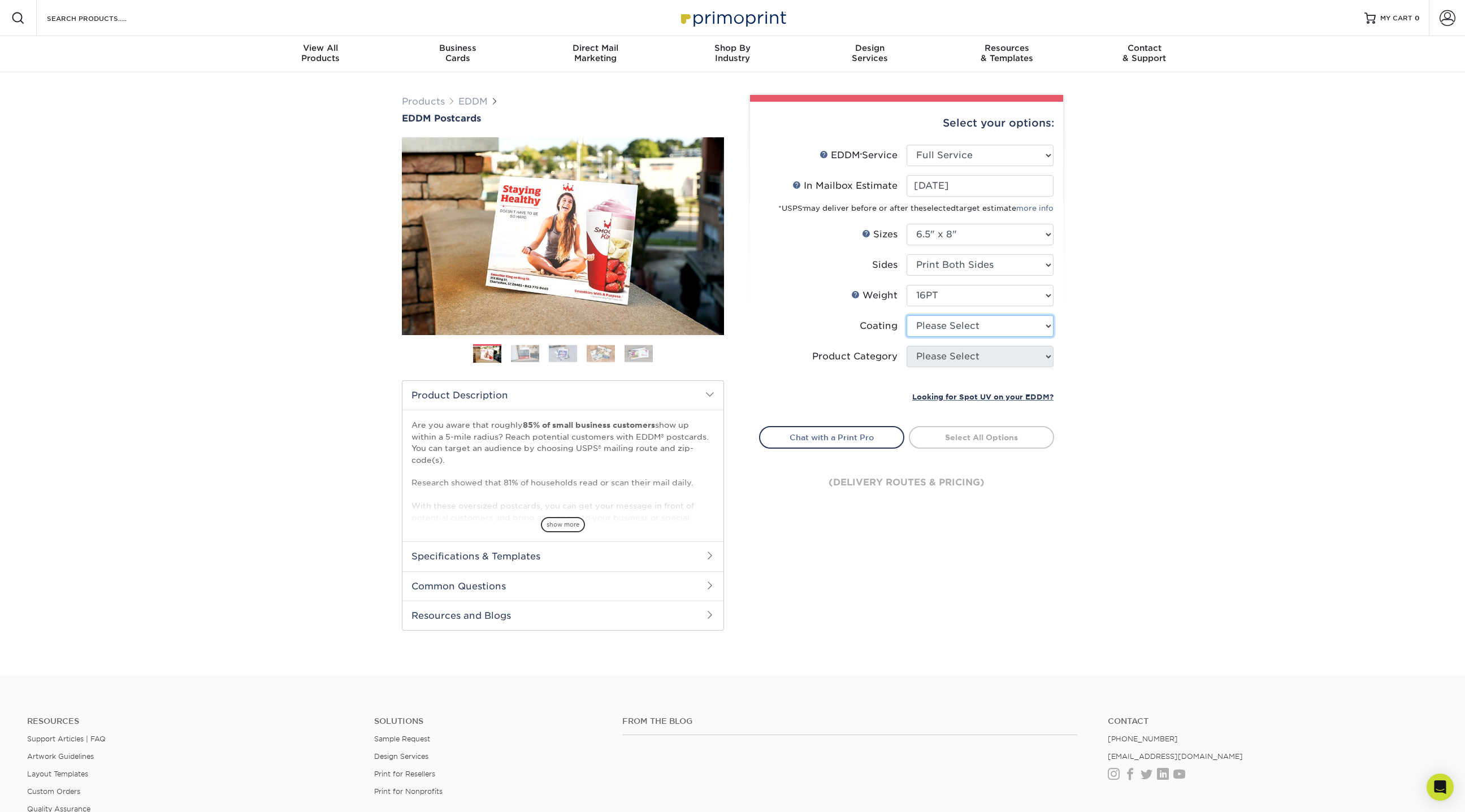
click at [957, 328] on select at bounding box center [980, 326] width 147 height 22
select select "121bb7b5-3b4d-429f-bd8d-bbf80e953313"
click at [907, 316] on select at bounding box center [980, 326] width 147 height 22
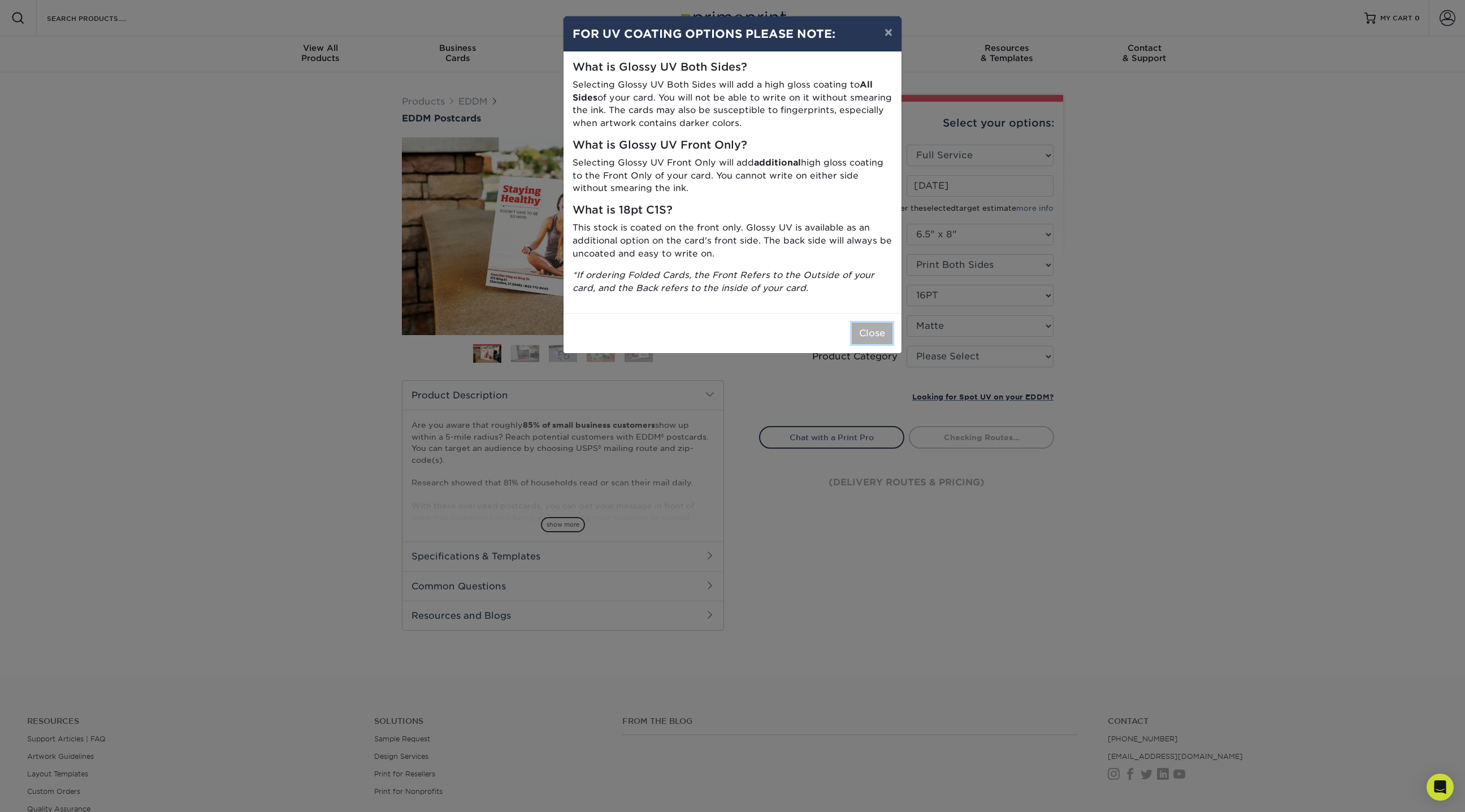
click at [873, 336] on button "Close" at bounding box center [872, 333] width 41 height 22
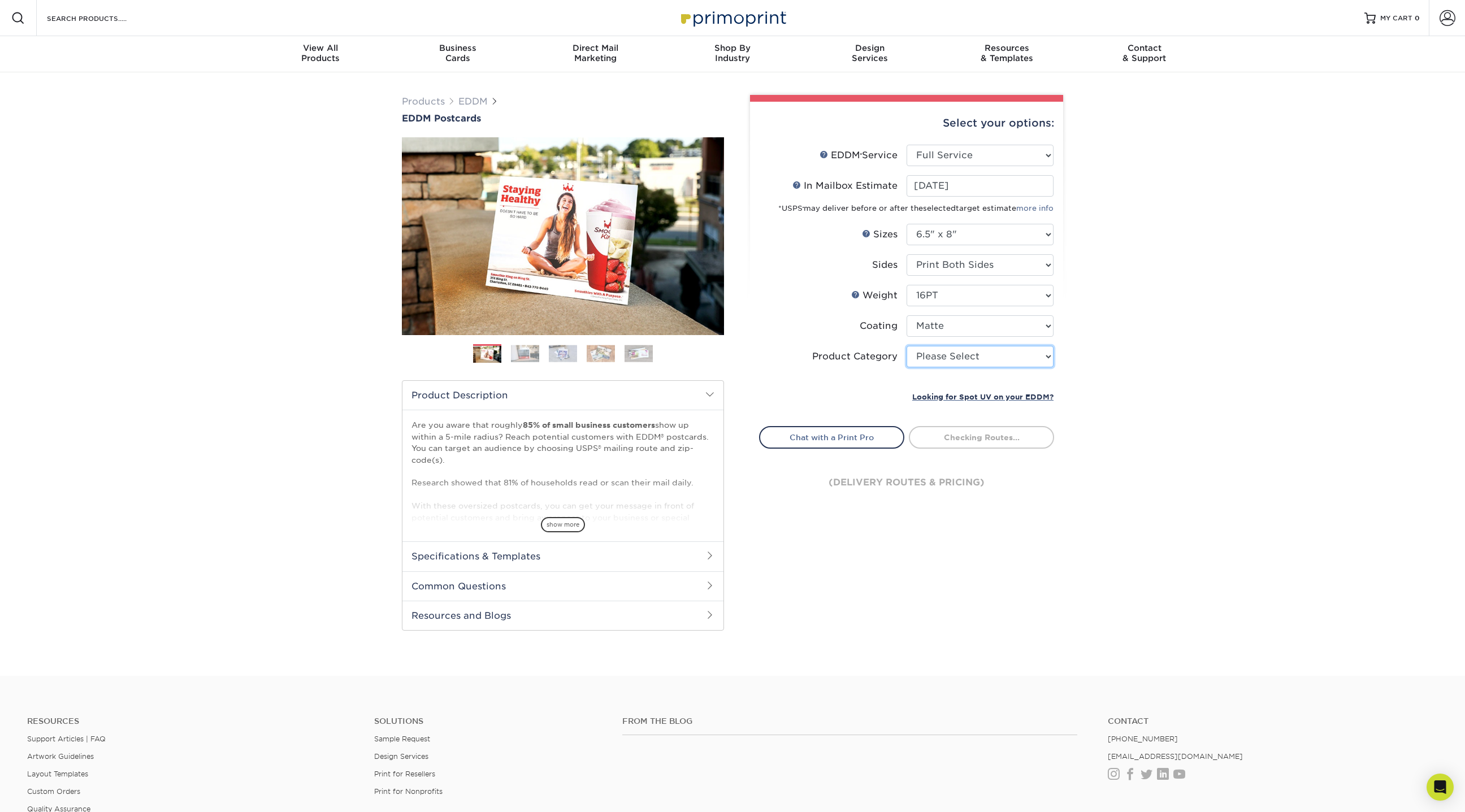
click at [1013, 359] on select "Please Select Postcards" at bounding box center [980, 356] width 147 height 22
select select "9b7272e0-d6c8-4c3c-8e97-d3a1bcdab858"
click at [907, 346] on select "Please Select Postcards" at bounding box center [980, 356] width 147 height 22
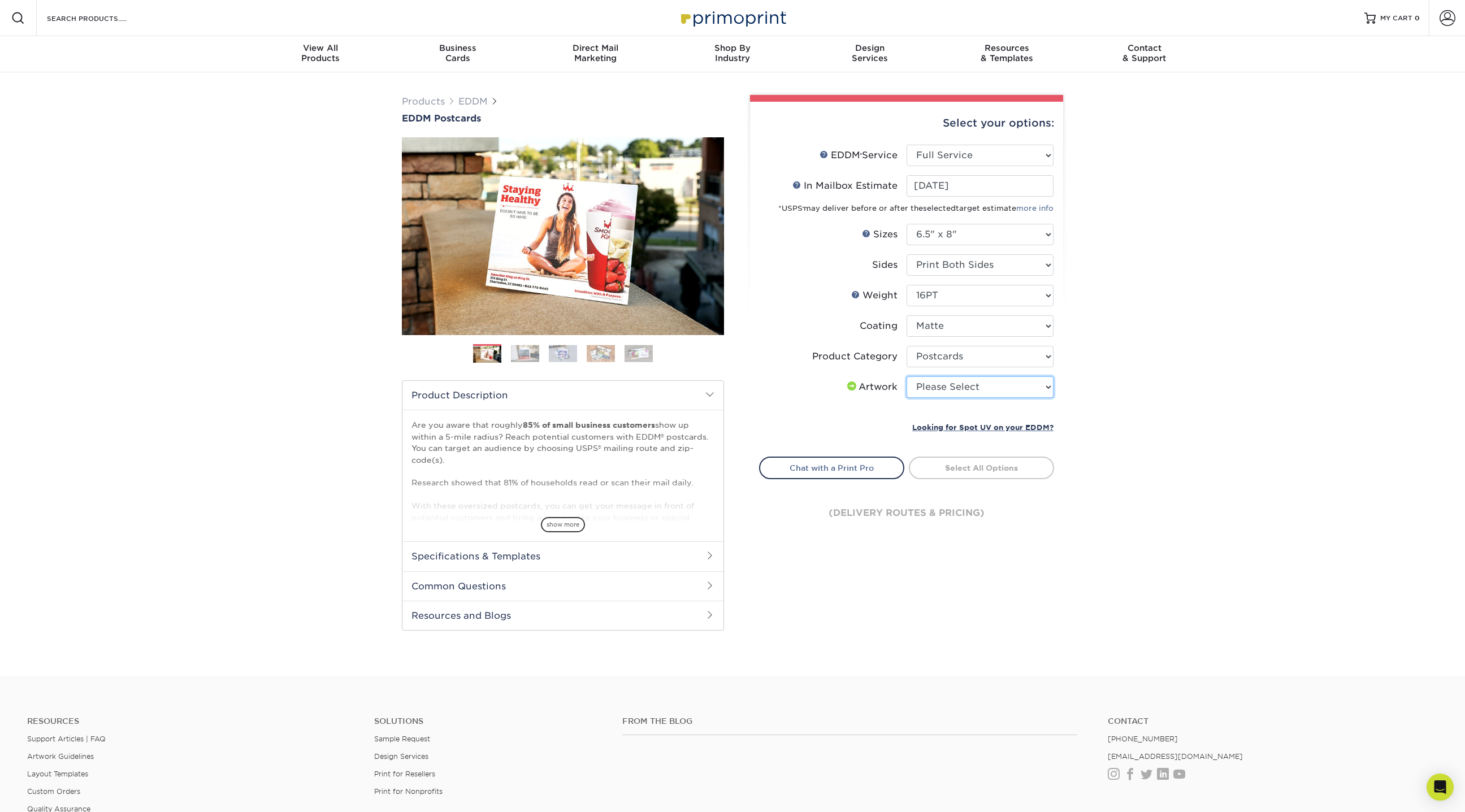
click at [948, 395] on select "Please Select I will upload files I need a design - $150" at bounding box center [980, 387] width 147 height 22
click at [907, 377] on select "Please Select I will upload files I need a design - $150" at bounding box center [980, 387] width 147 height 22
click at [947, 392] on select "Please Select I will upload files I need a design - $150" at bounding box center [980, 387] width 147 height 22
select select "upload"
click at [907, 377] on select "Please Select I will upload files I need a design - $150" at bounding box center [980, 387] width 147 height 22
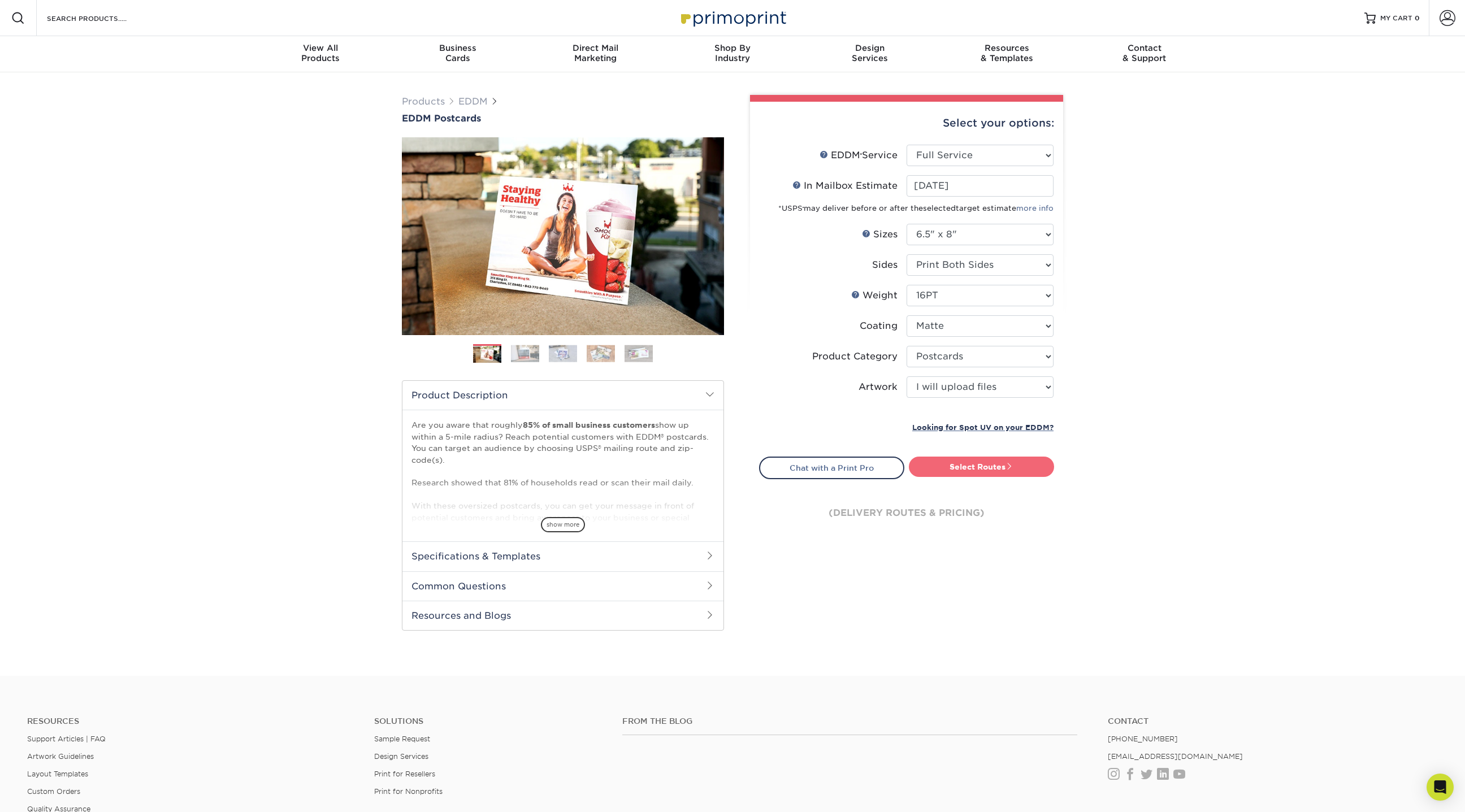
click at [955, 467] on link "Select Routes" at bounding box center [981, 466] width 145 height 20
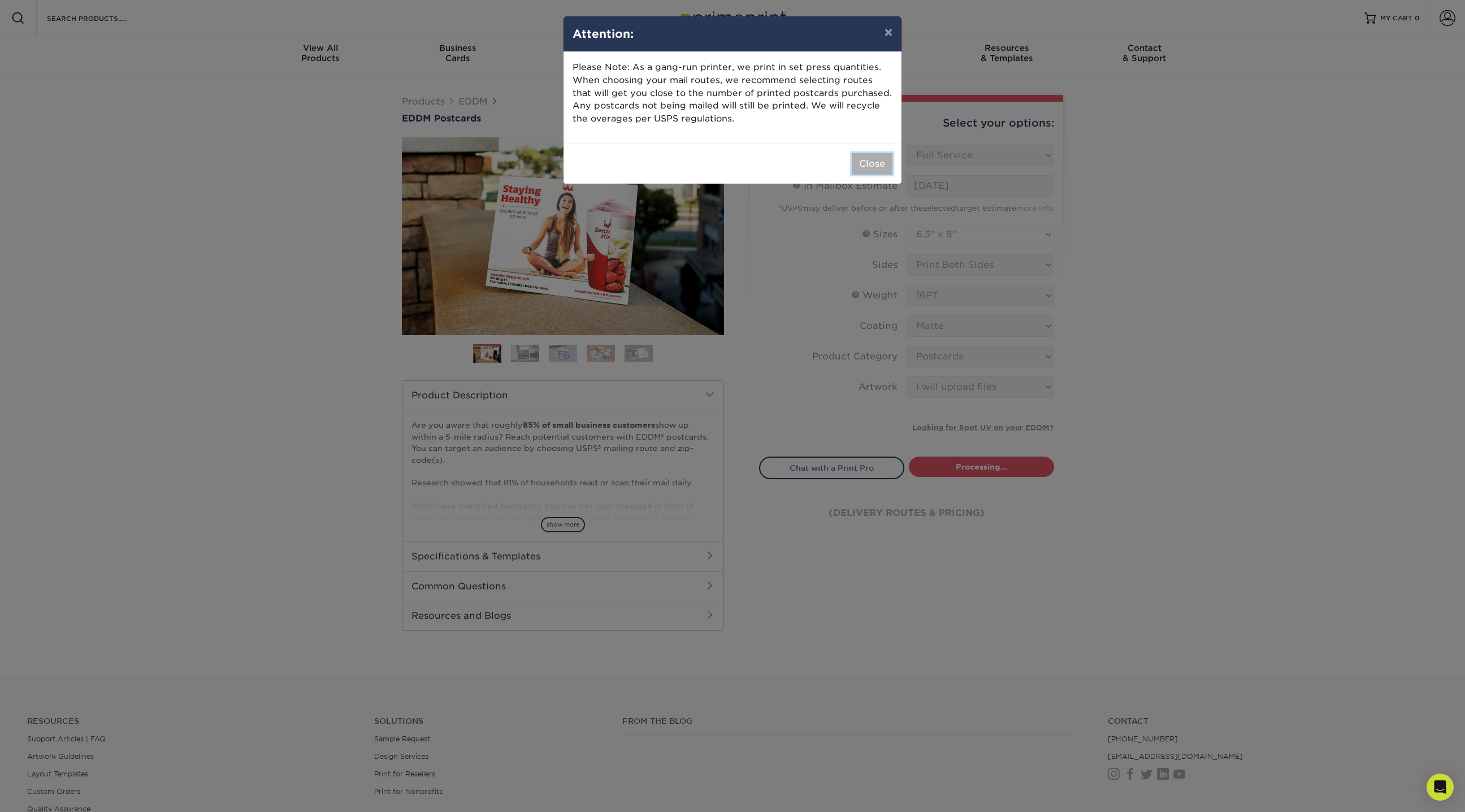
click at [868, 158] on button "Close" at bounding box center [872, 163] width 41 height 22
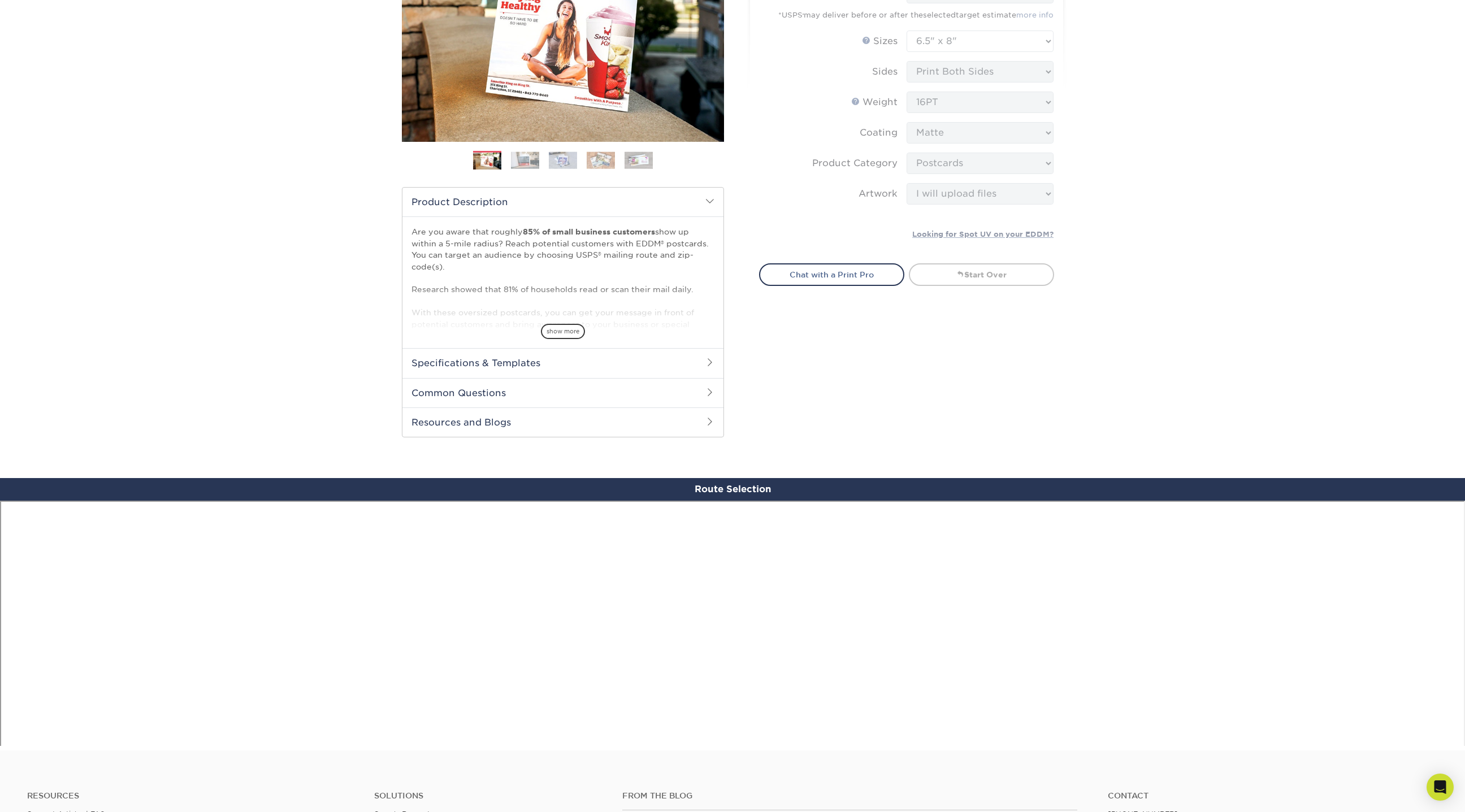
scroll to position [487, 0]
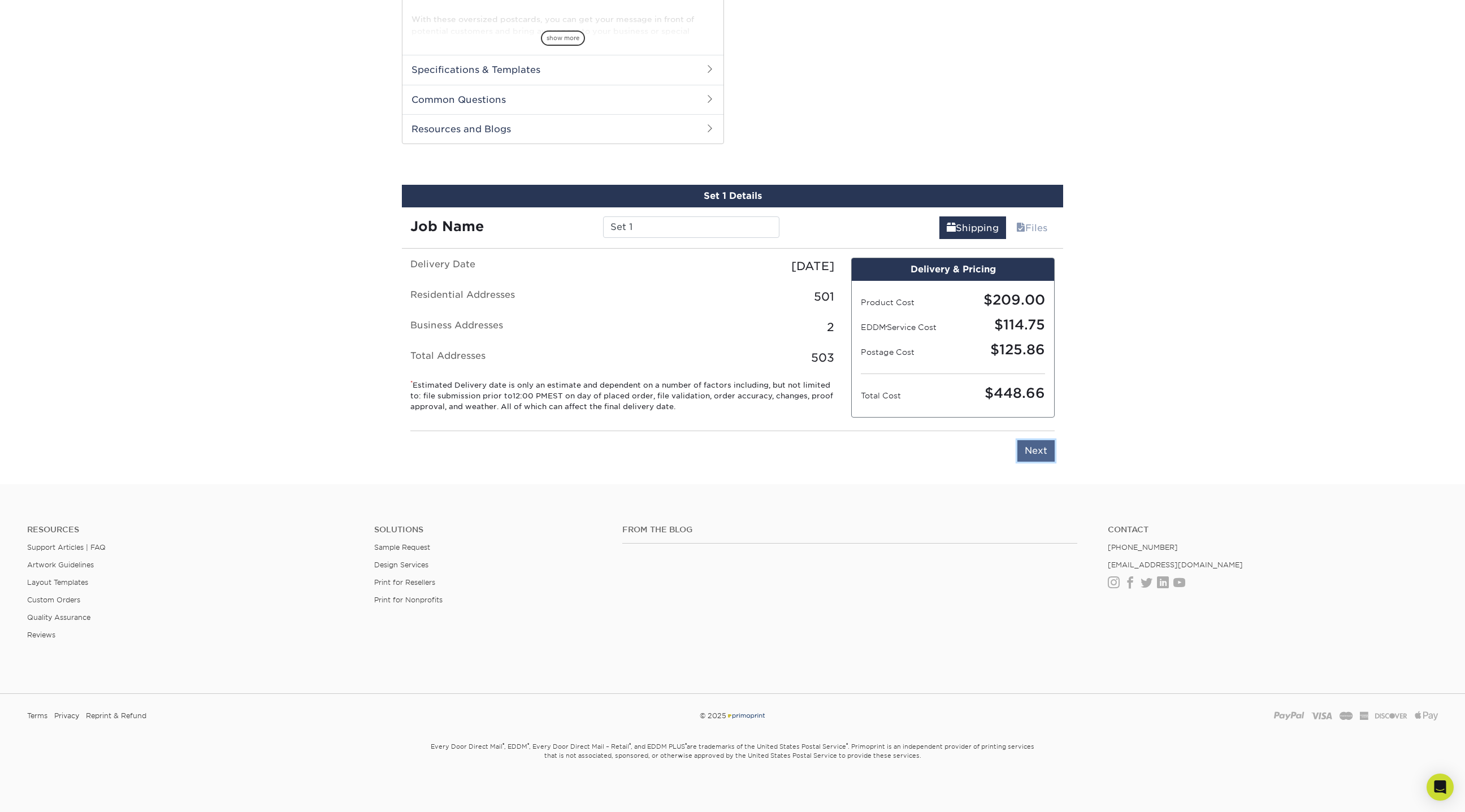
click at [1035, 449] on input "Next" at bounding box center [1036, 451] width 37 height 22
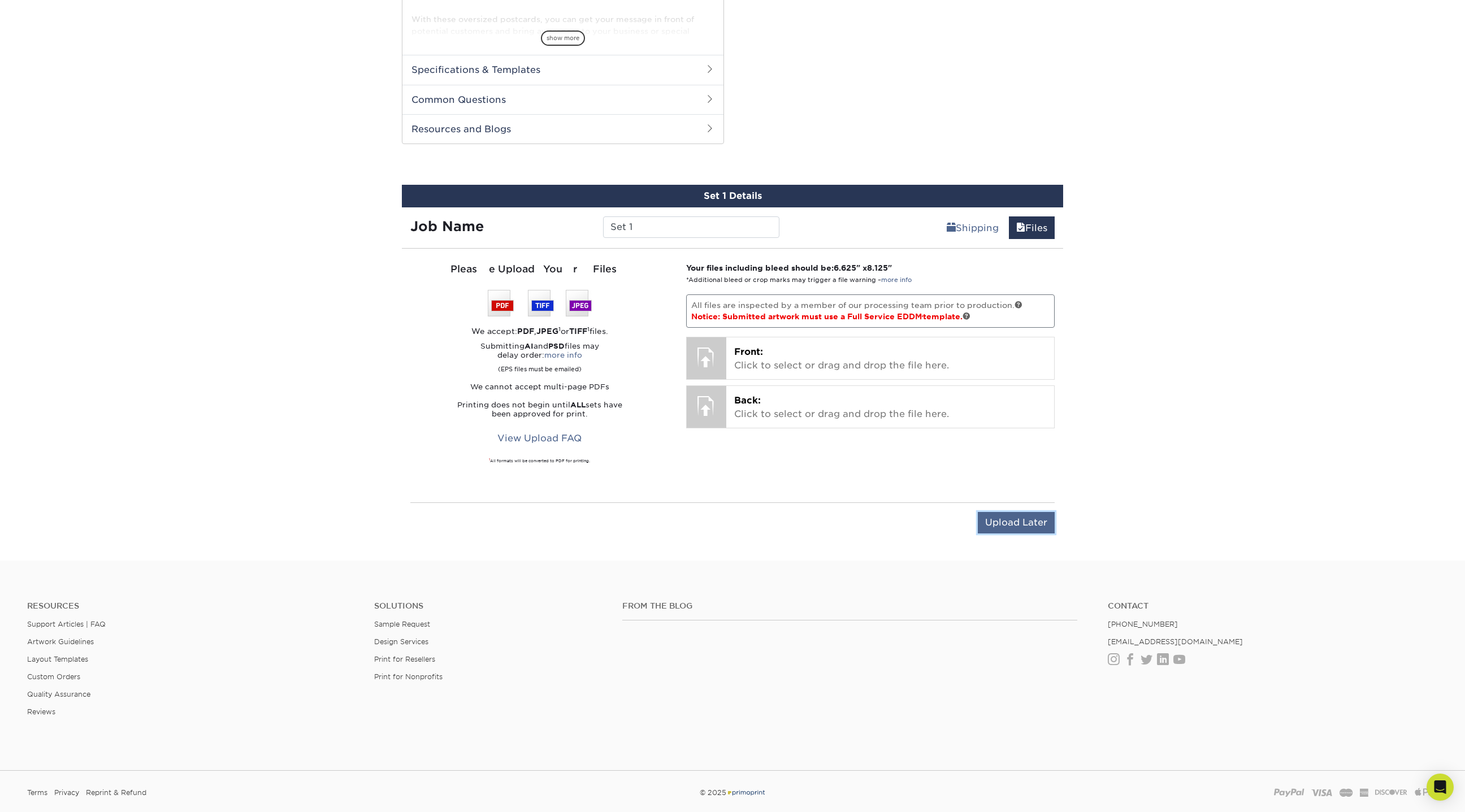
click at [1027, 524] on input "Upload Later" at bounding box center [1016, 522] width 77 height 22
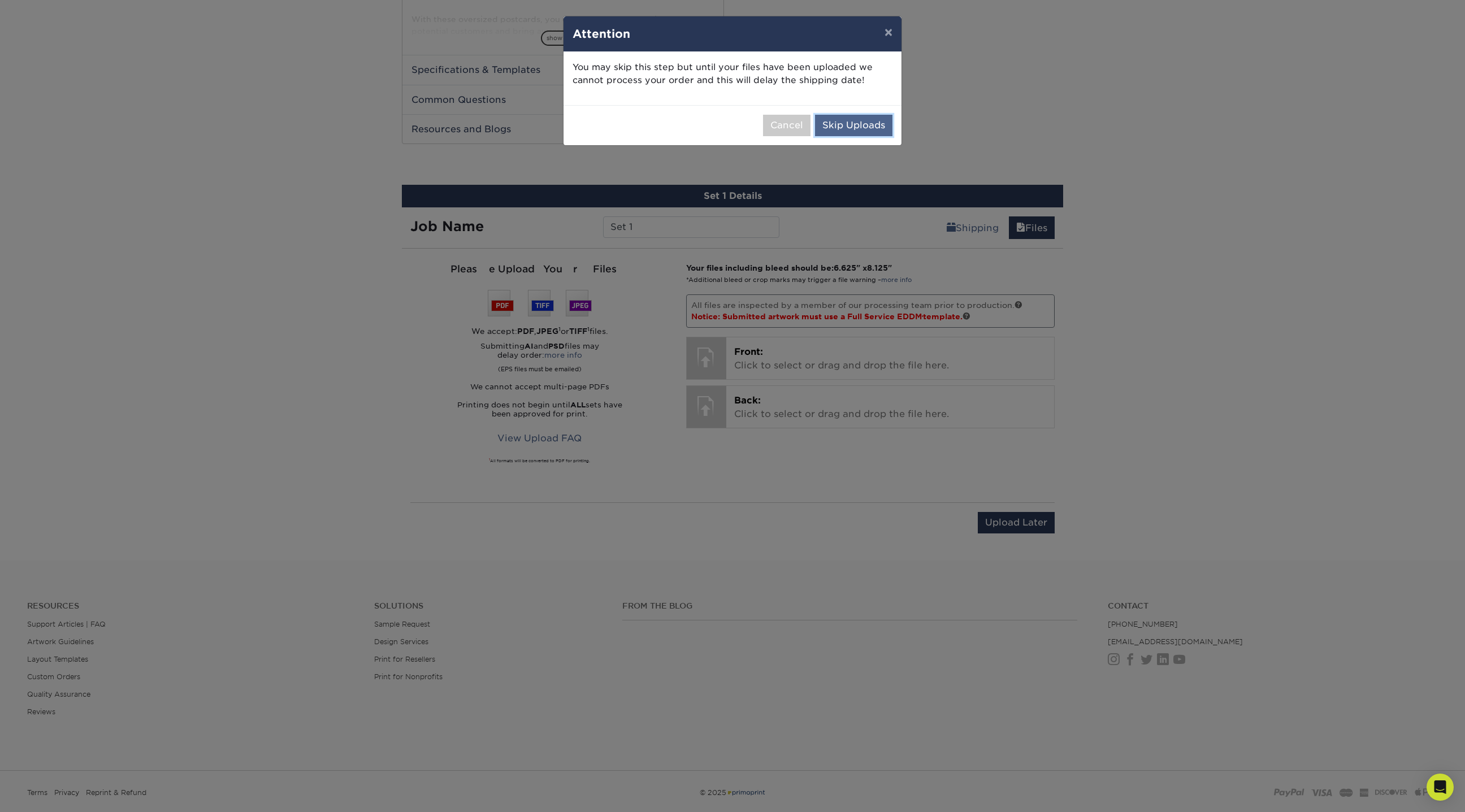
click at [864, 118] on button "Skip Uploads" at bounding box center [853, 126] width 77 height 22
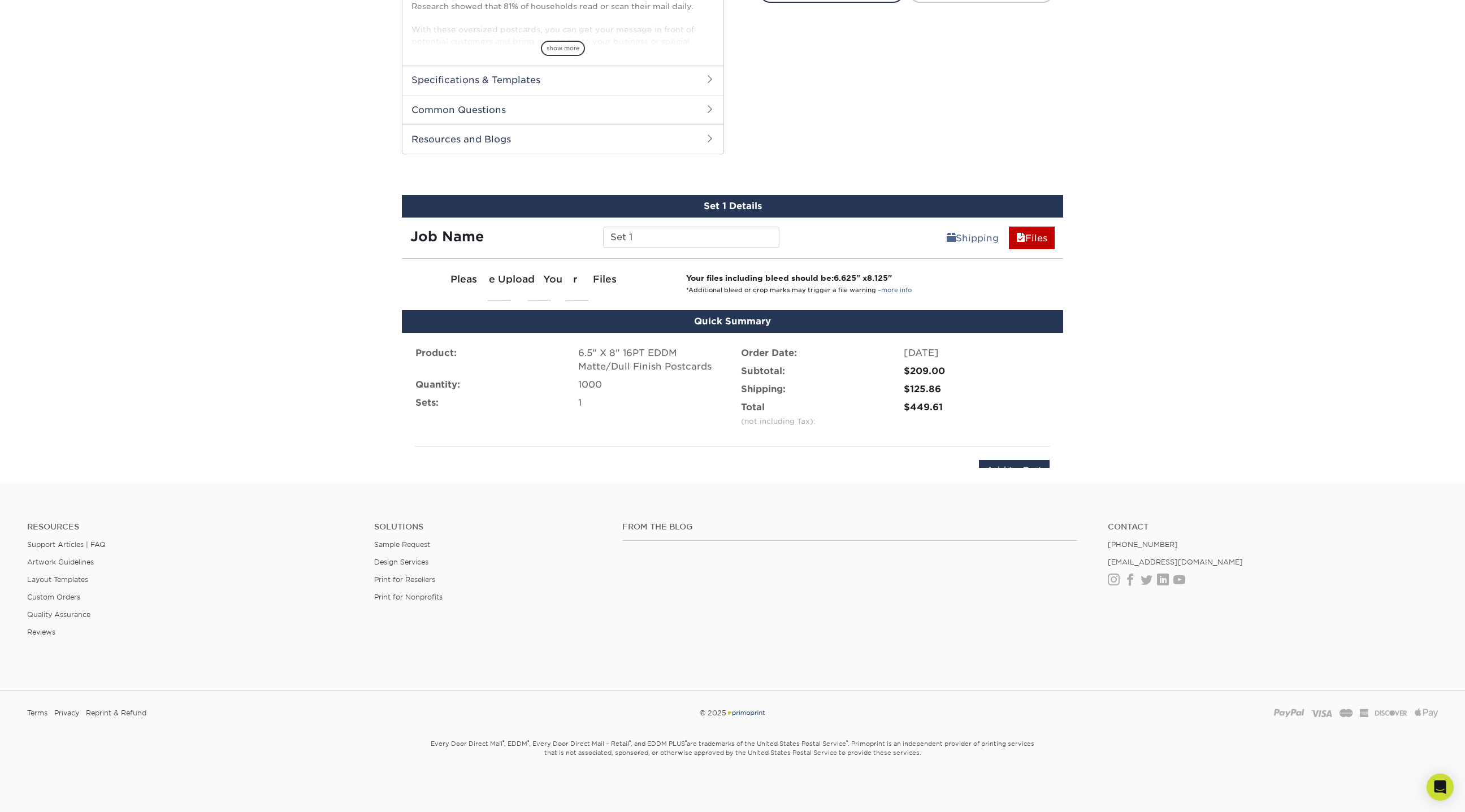
scroll to position [459, 0]
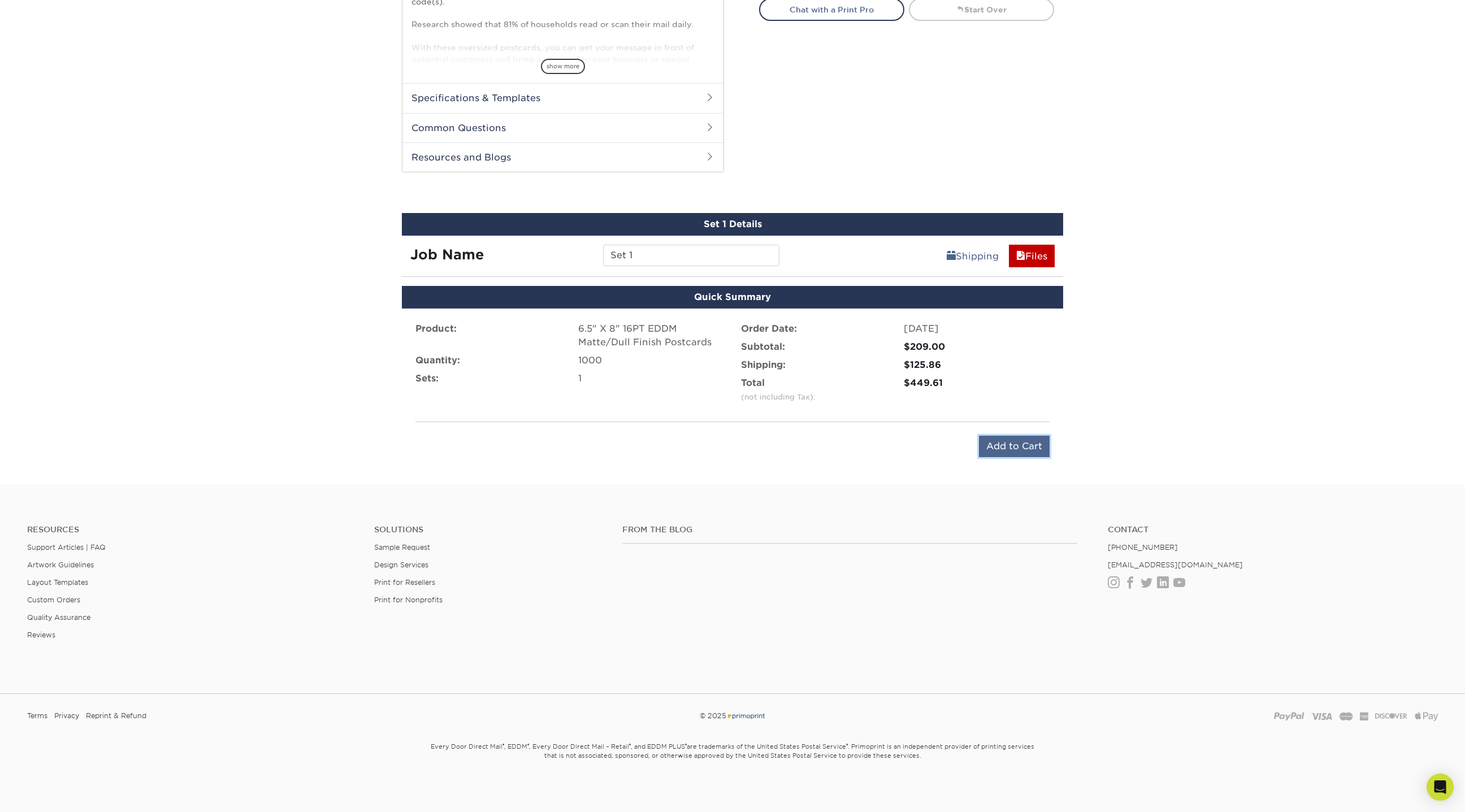
click at [1022, 445] on input "Add to Cart" at bounding box center [1014, 446] width 71 height 22
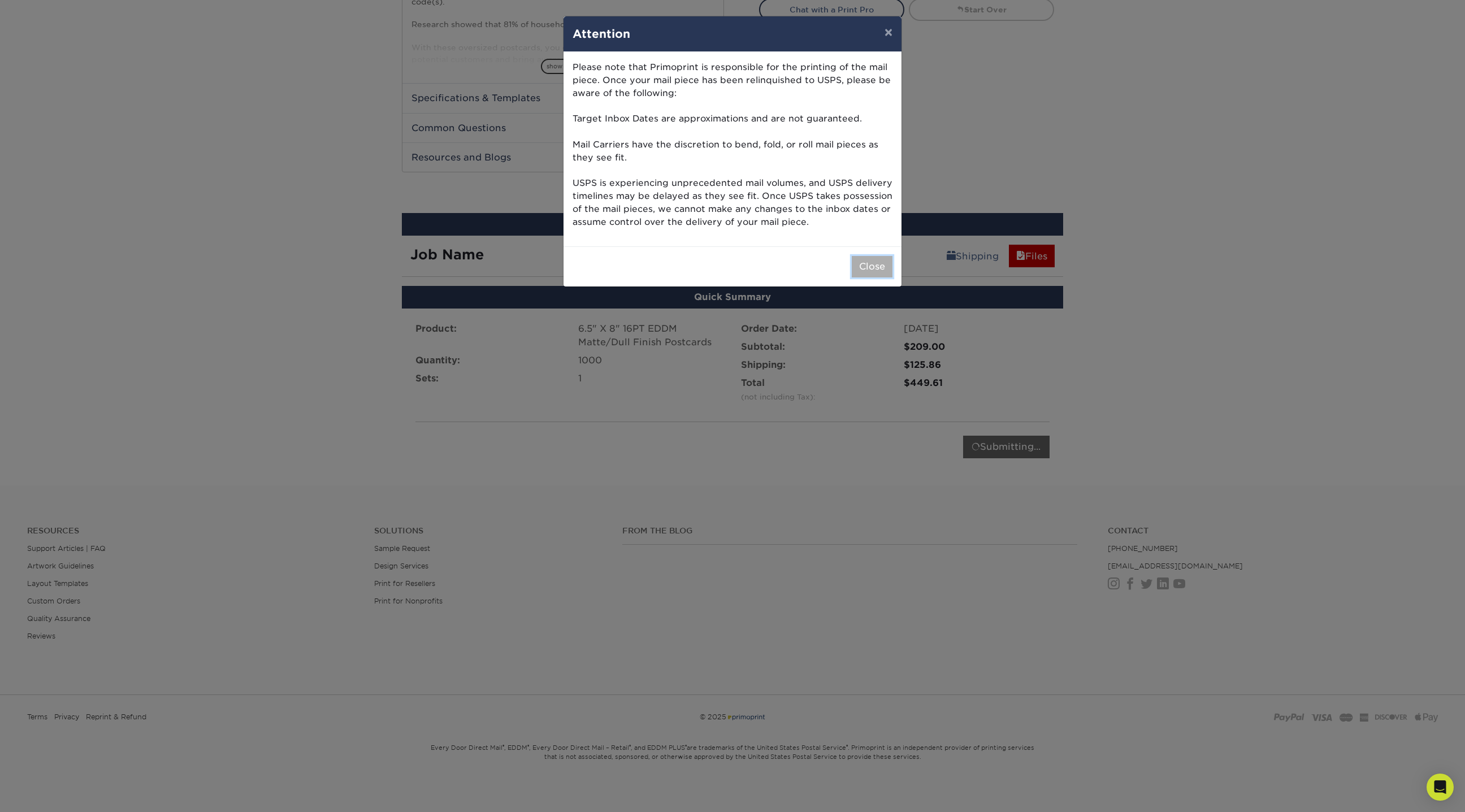
click at [870, 266] on button "Close" at bounding box center [872, 266] width 41 height 22
